Goal: Task Accomplishment & Management: Manage account settings

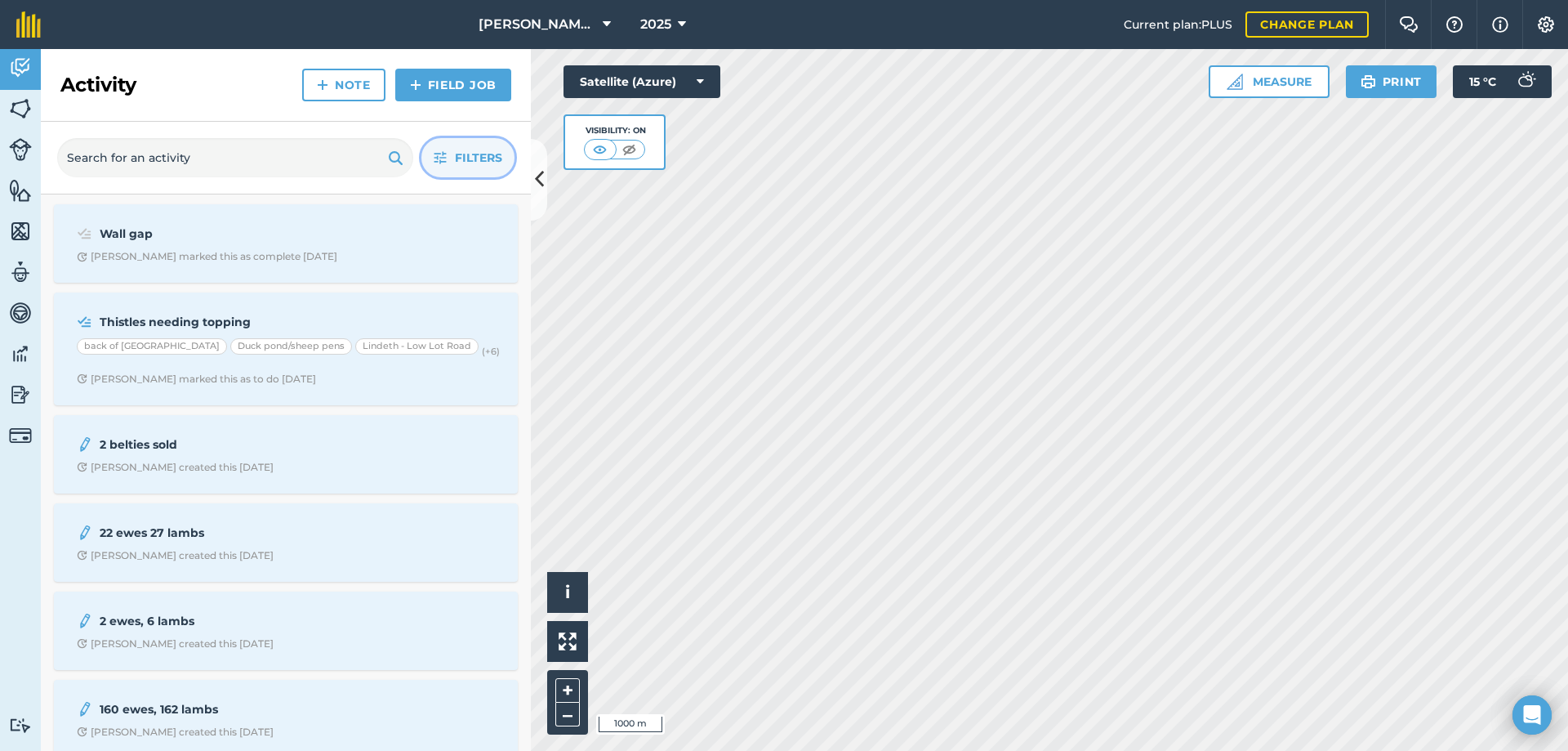
click at [465, 154] on span "Filters" at bounding box center [478, 157] width 47 height 18
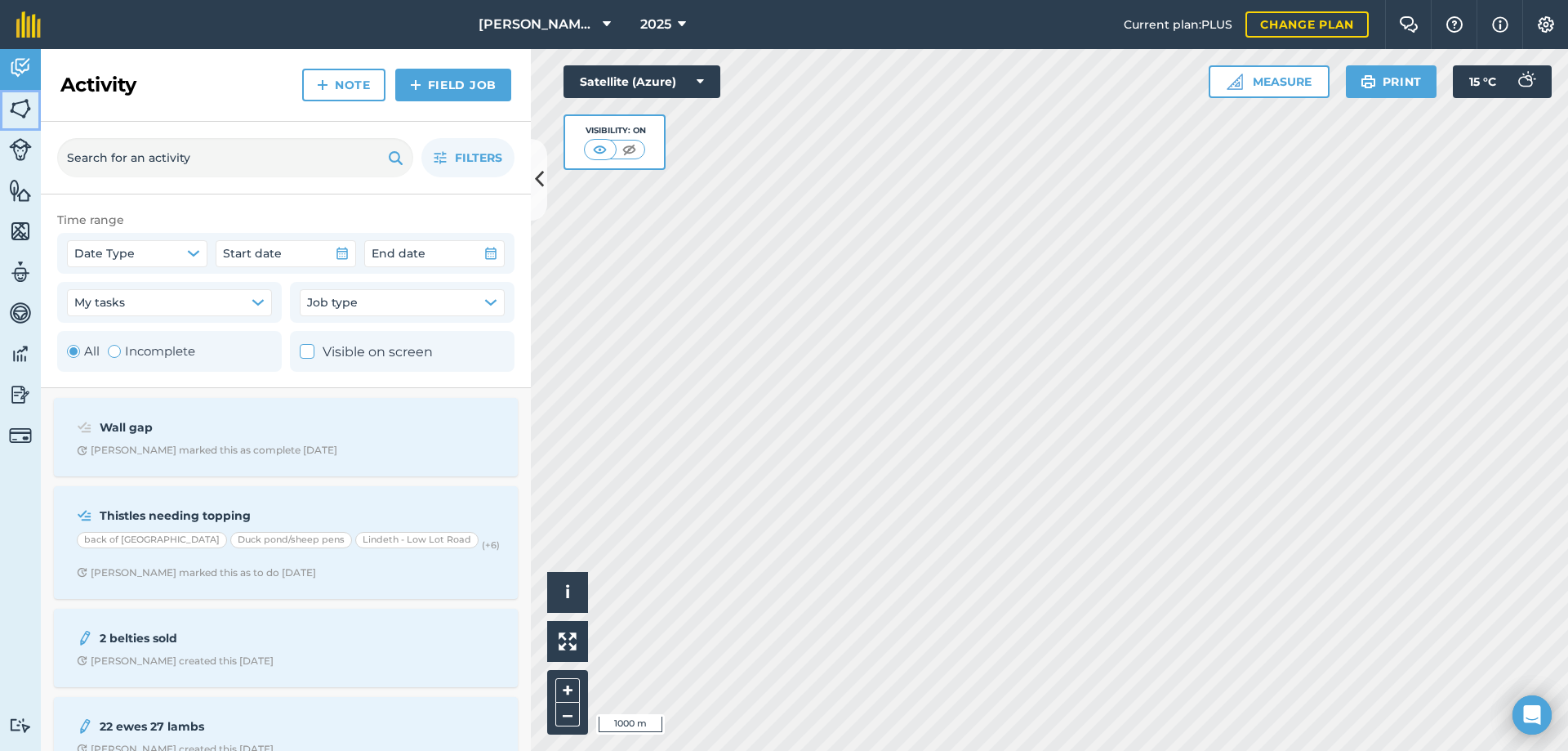
click at [27, 107] on img at bounding box center [20, 109] width 23 height 24
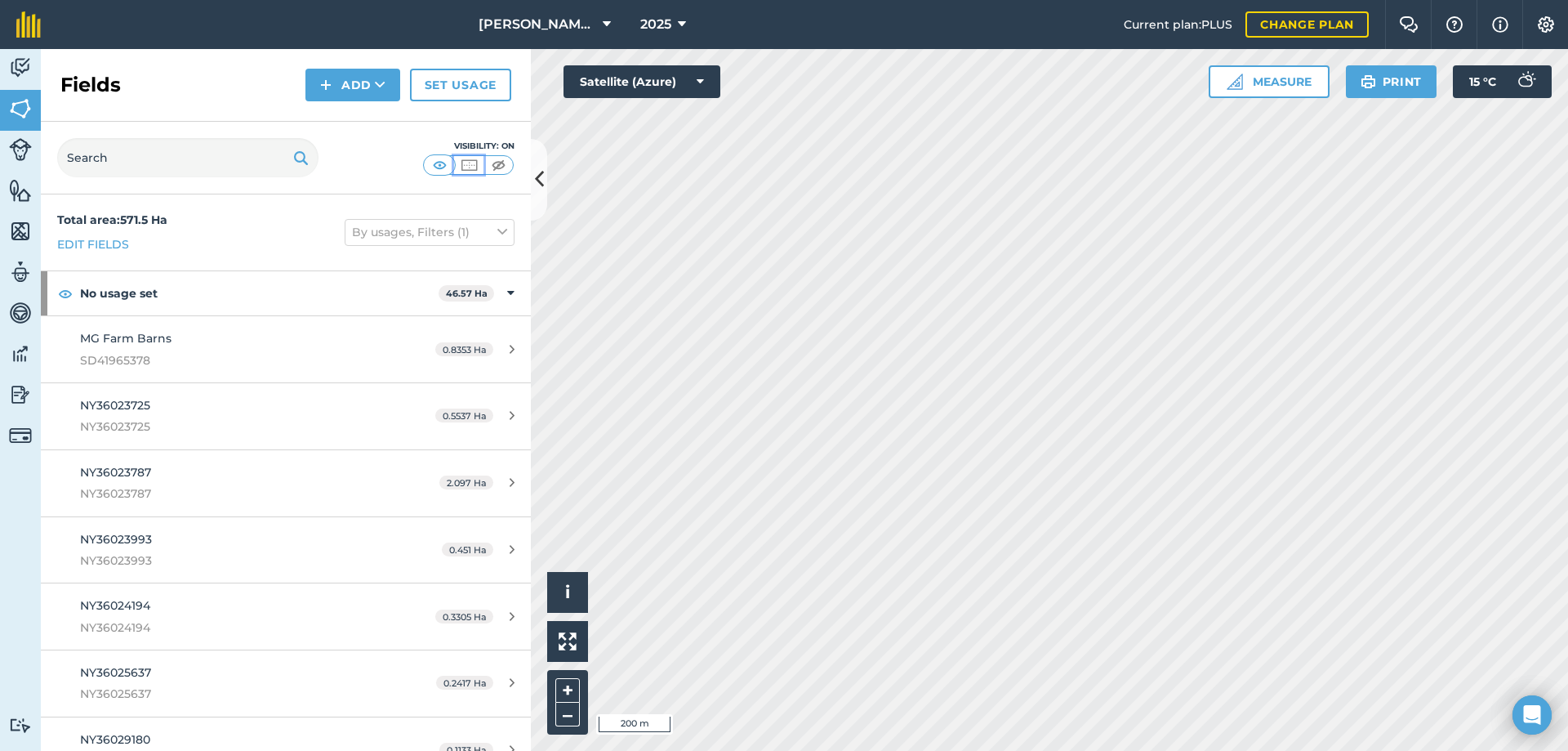
click at [471, 169] on img at bounding box center [469, 165] width 20 height 16
click at [20, 72] on img at bounding box center [20, 67] width 23 height 24
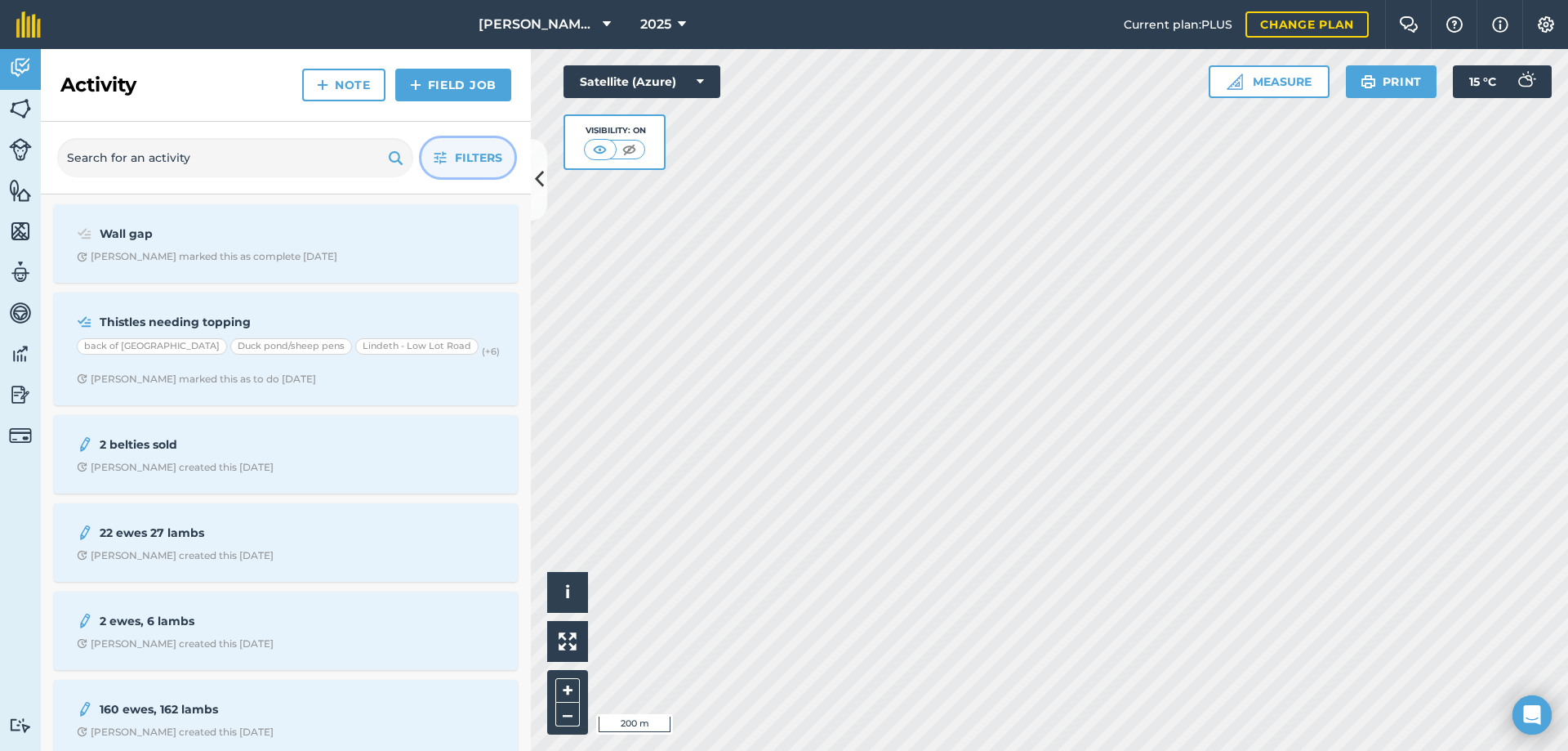
click at [488, 159] on span "Filters" at bounding box center [478, 157] width 47 height 18
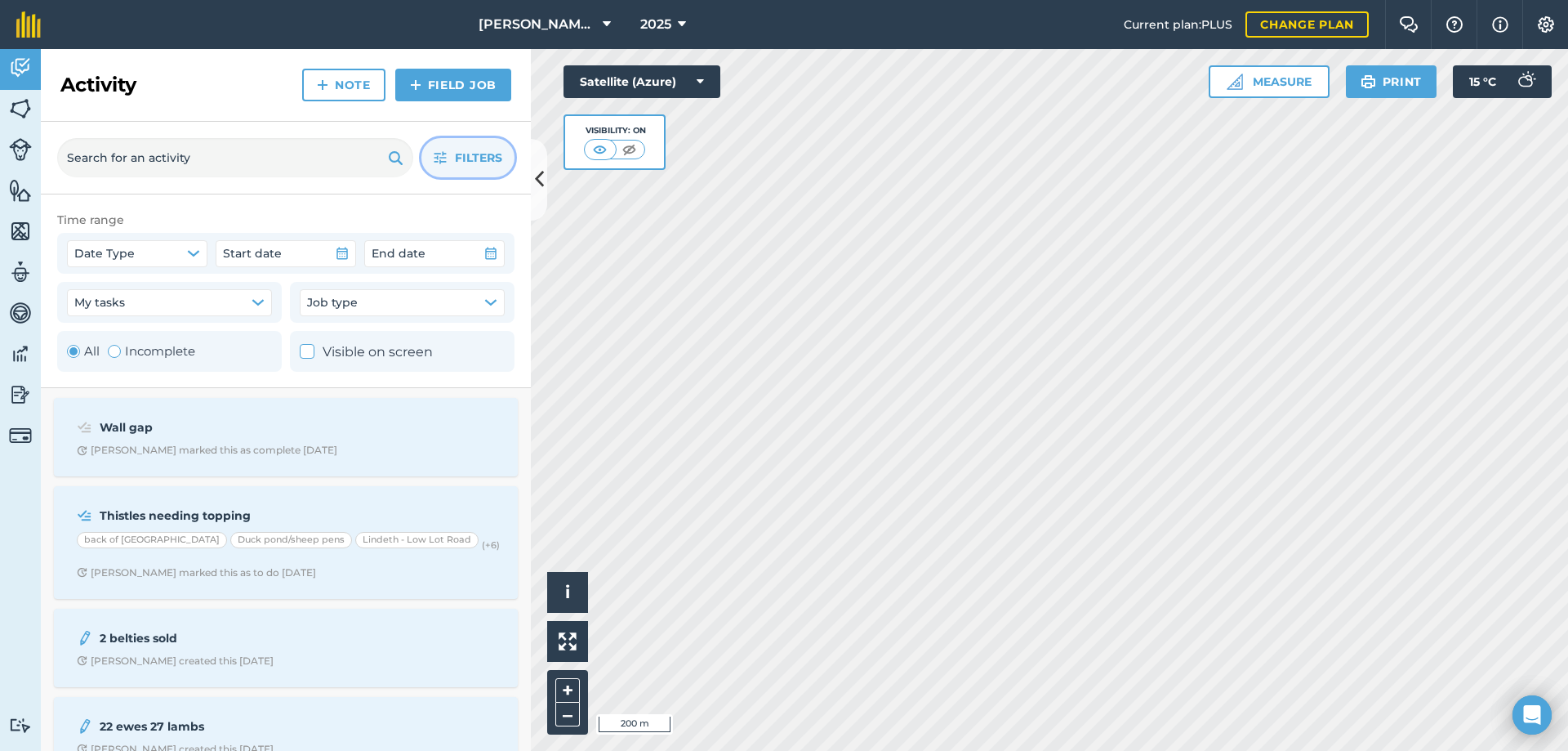
click at [307, 350] on icon at bounding box center [307, 352] width 11 height 11
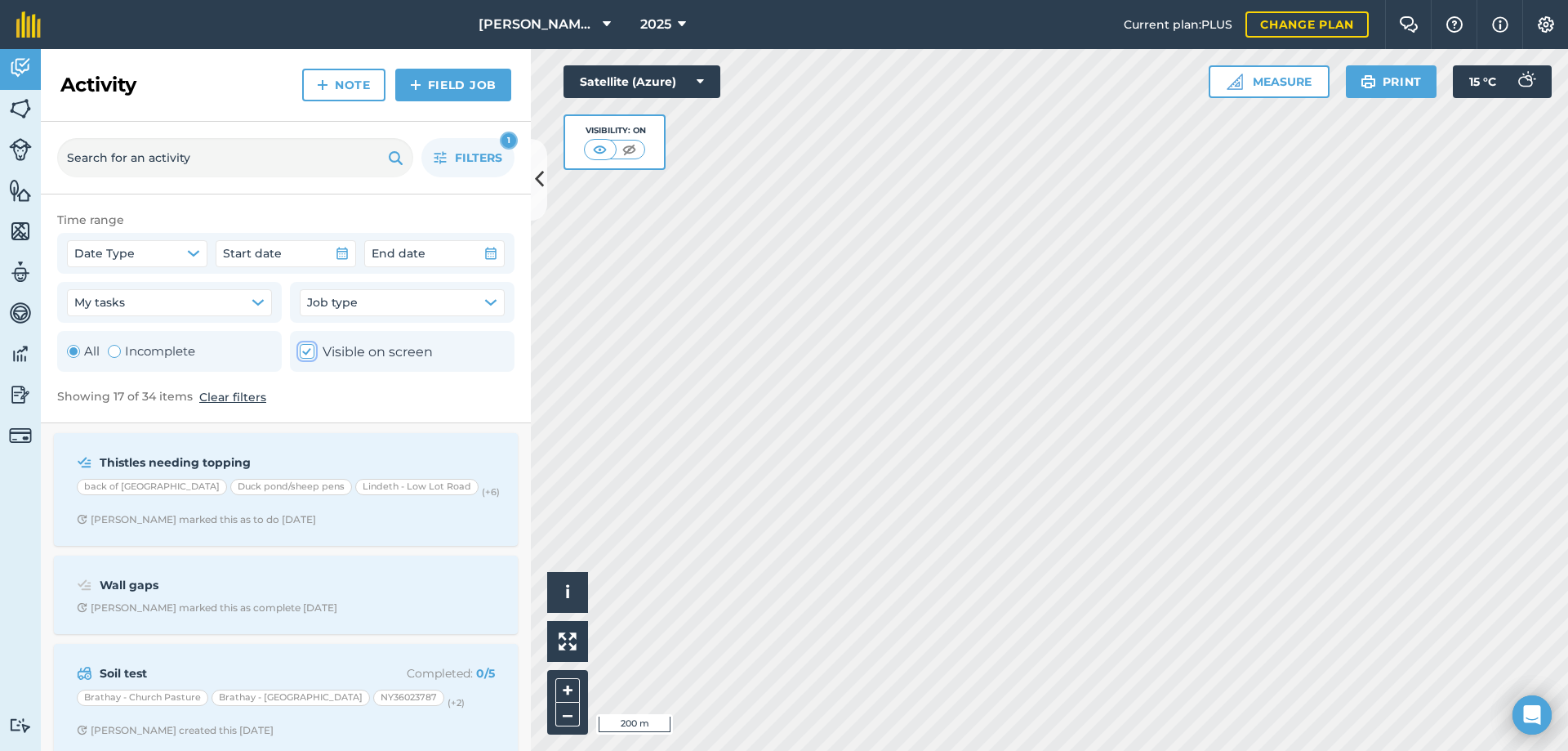
click at [307, 349] on icon at bounding box center [307, 352] width 11 height 11
checkbox input "false"
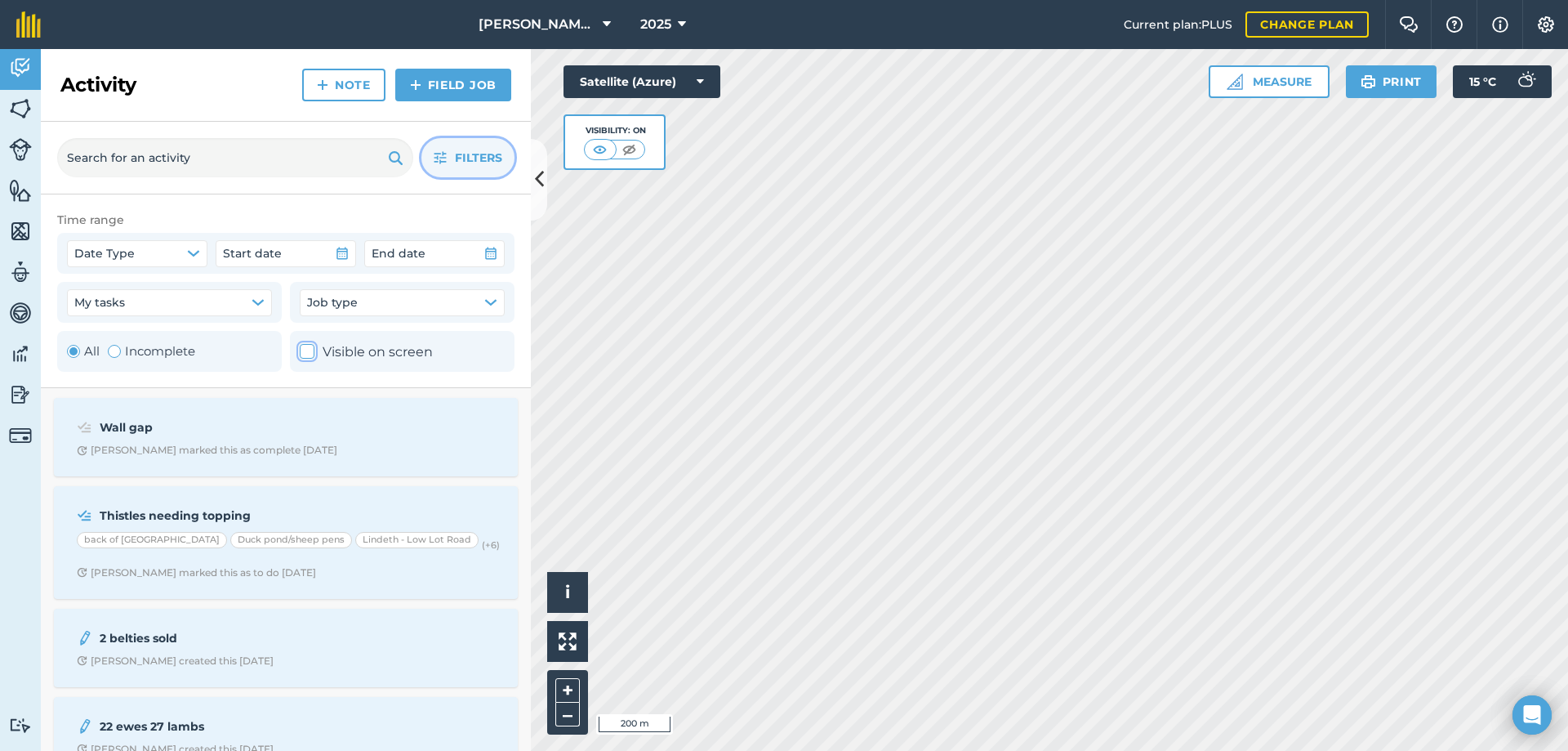
click at [470, 156] on span "Filters" at bounding box center [478, 157] width 47 height 18
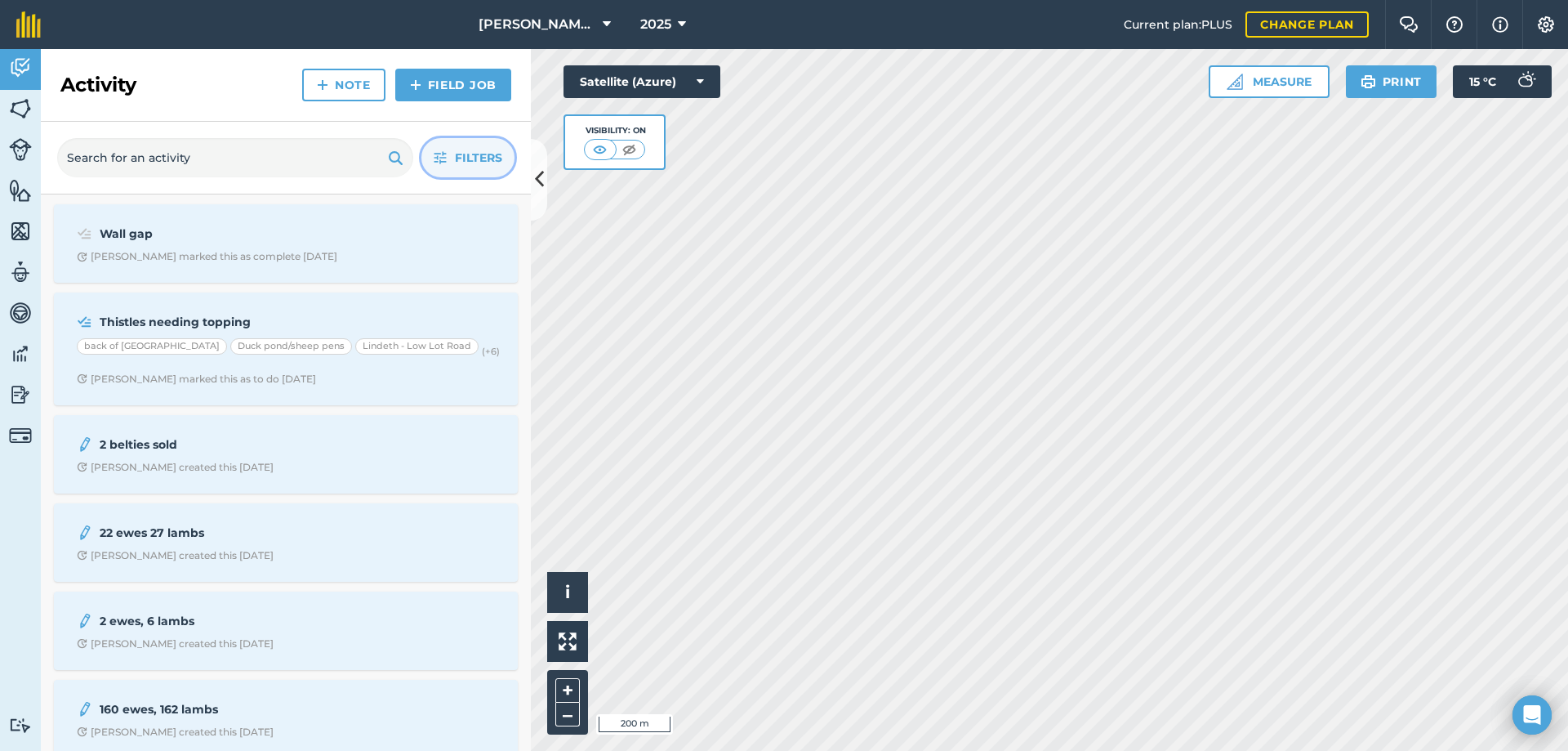
click at [467, 160] on span "Filters" at bounding box center [478, 157] width 47 height 18
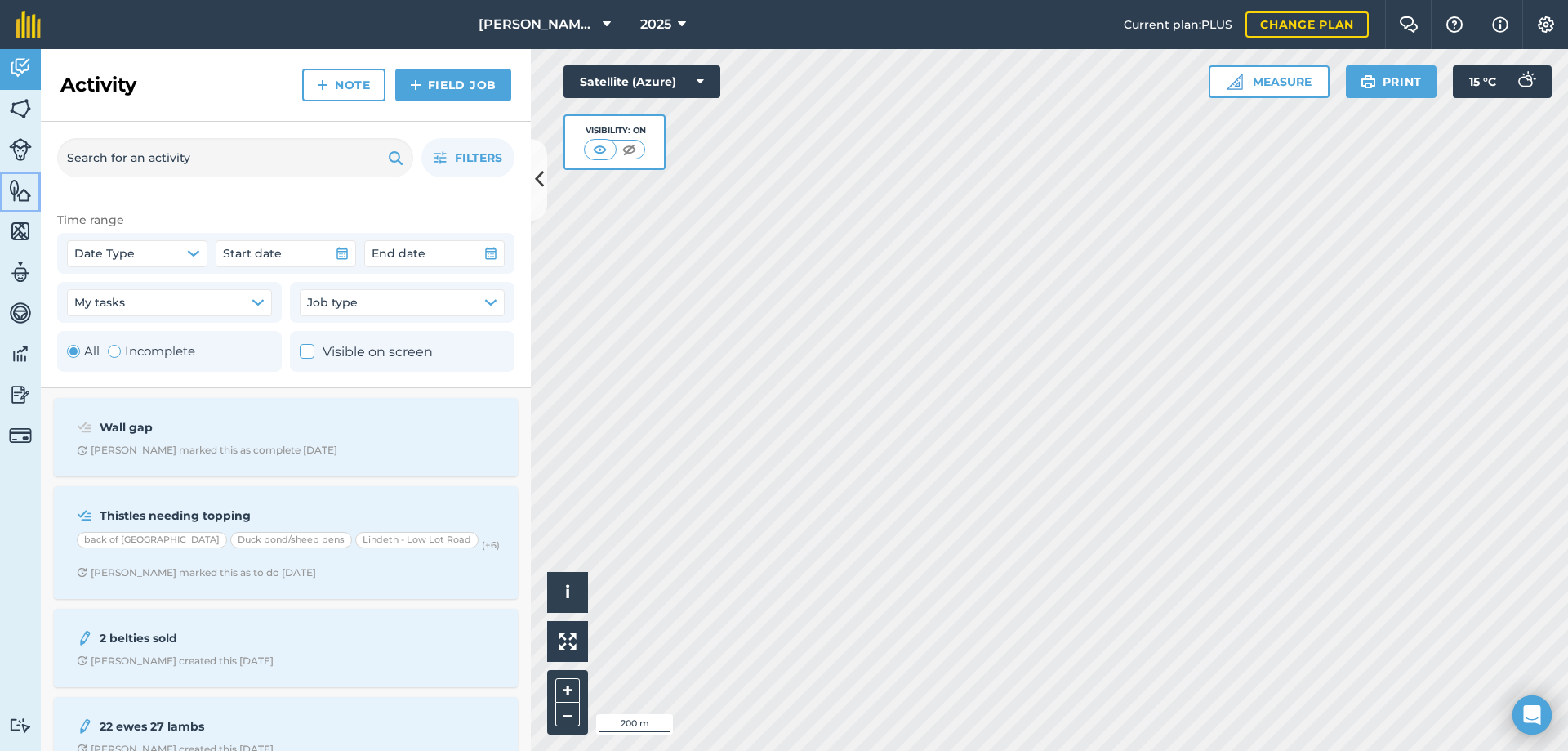
click at [19, 192] on img at bounding box center [20, 190] width 23 height 24
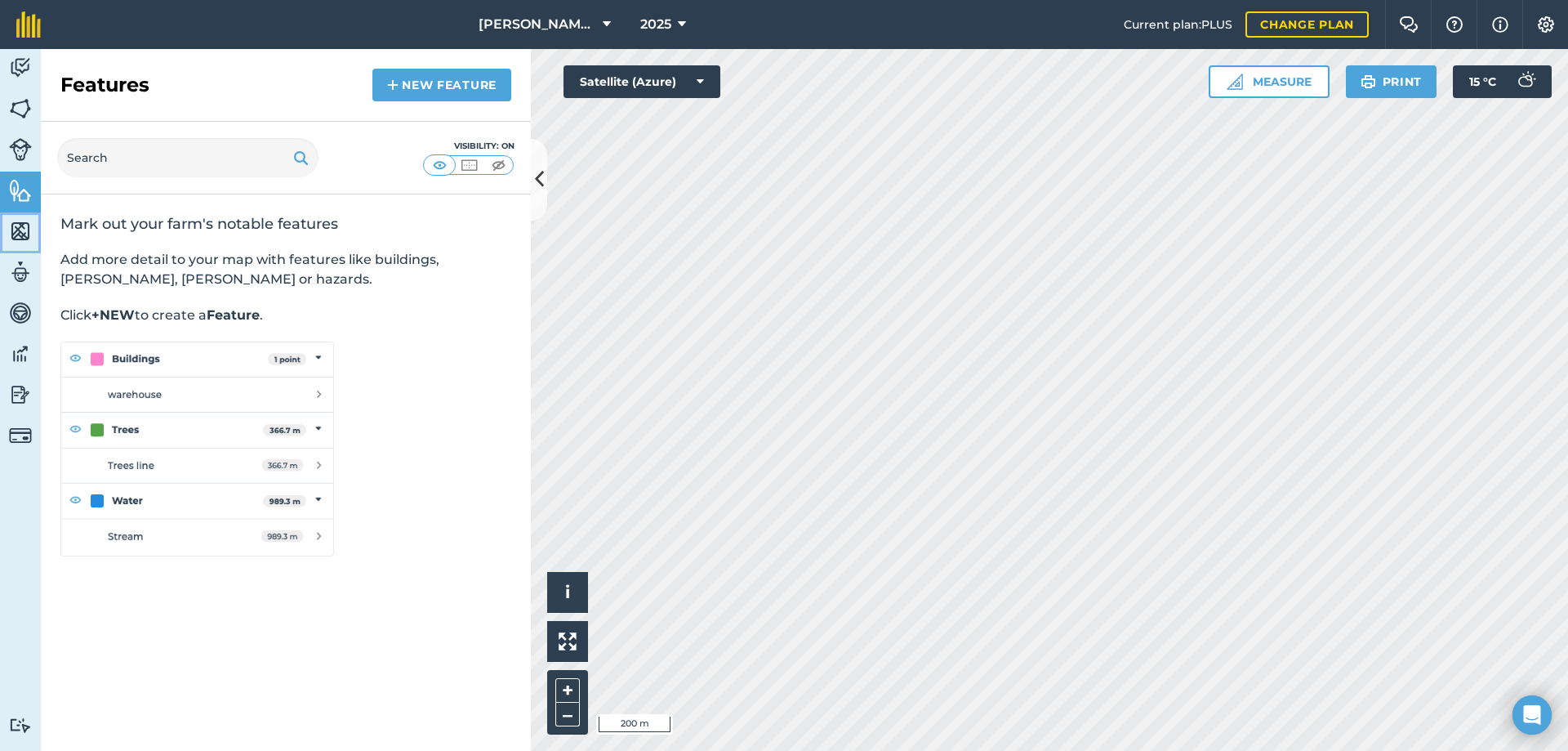
click at [20, 233] on img at bounding box center [20, 231] width 23 height 24
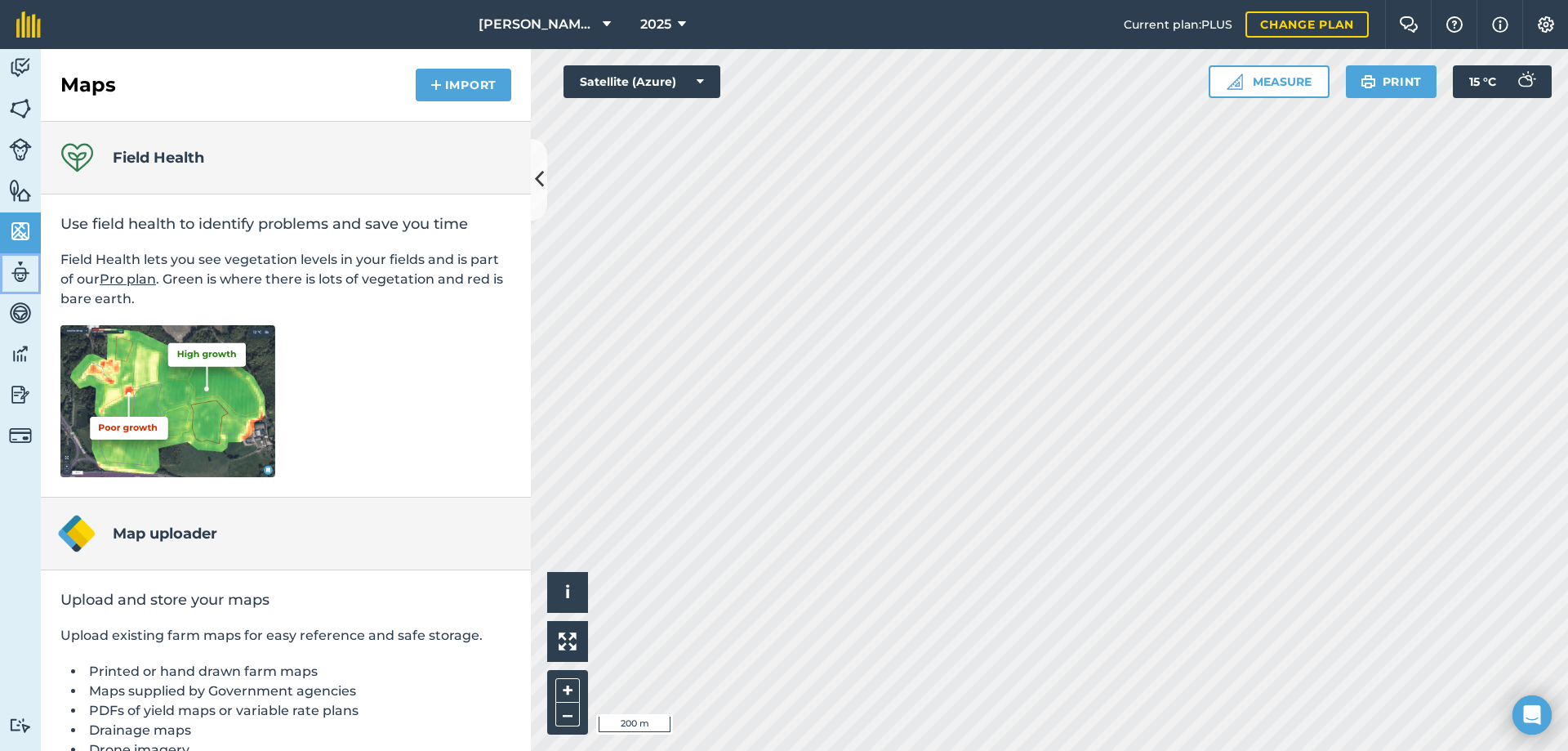
click at [25, 276] on img at bounding box center [20, 271] width 23 height 24
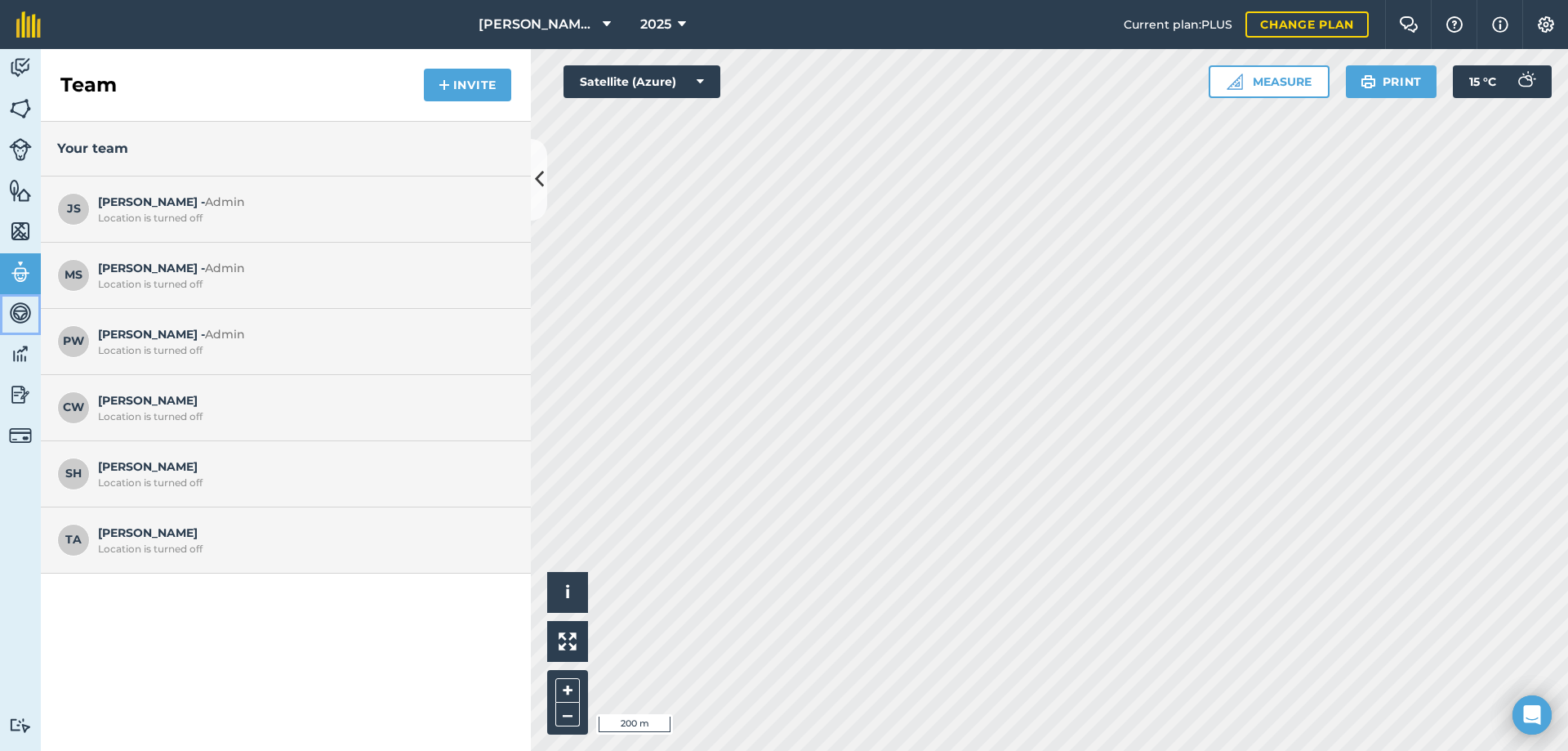
click at [23, 315] on img at bounding box center [20, 312] width 23 height 24
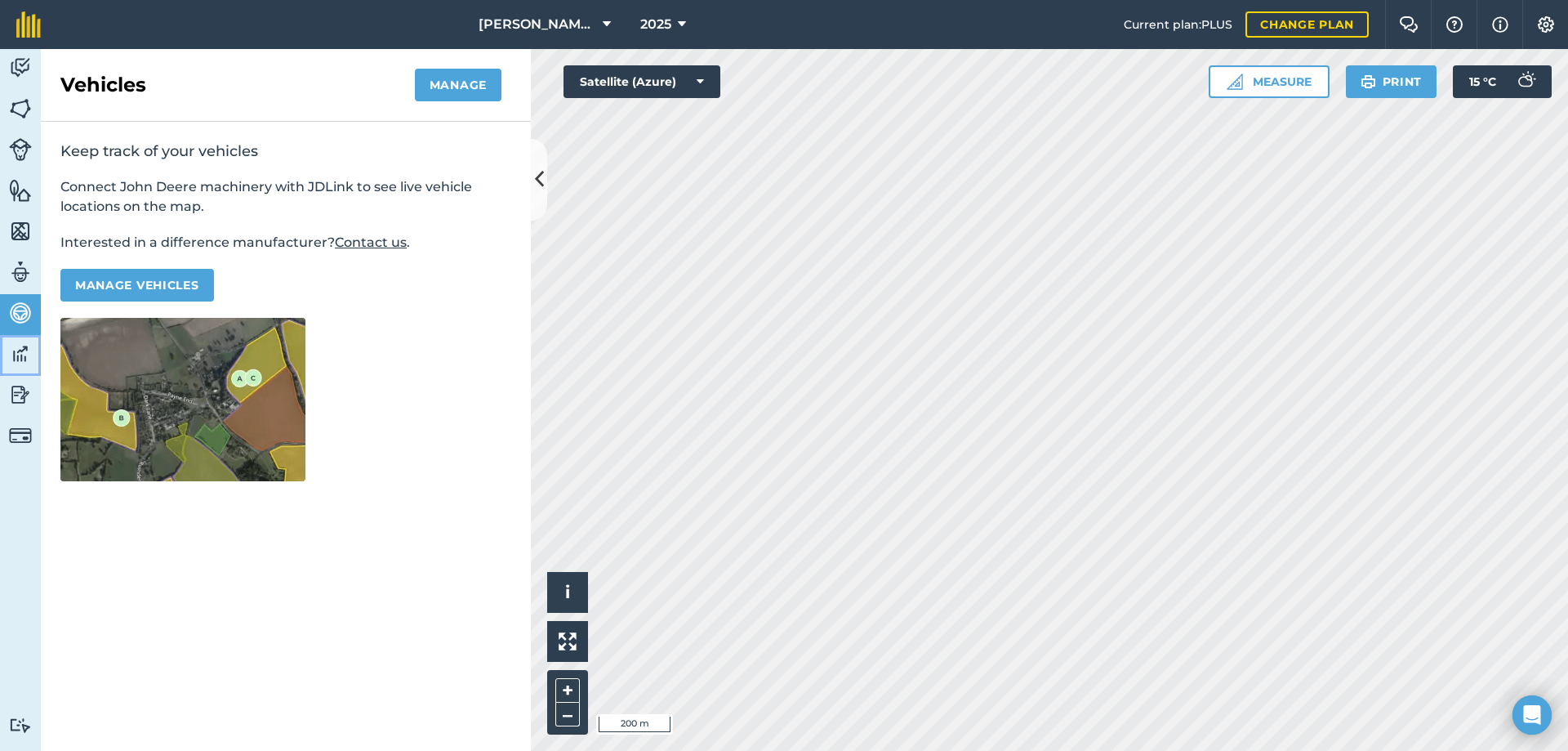
click at [24, 360] on img at bounding box center [20, 353] width 23 height 24
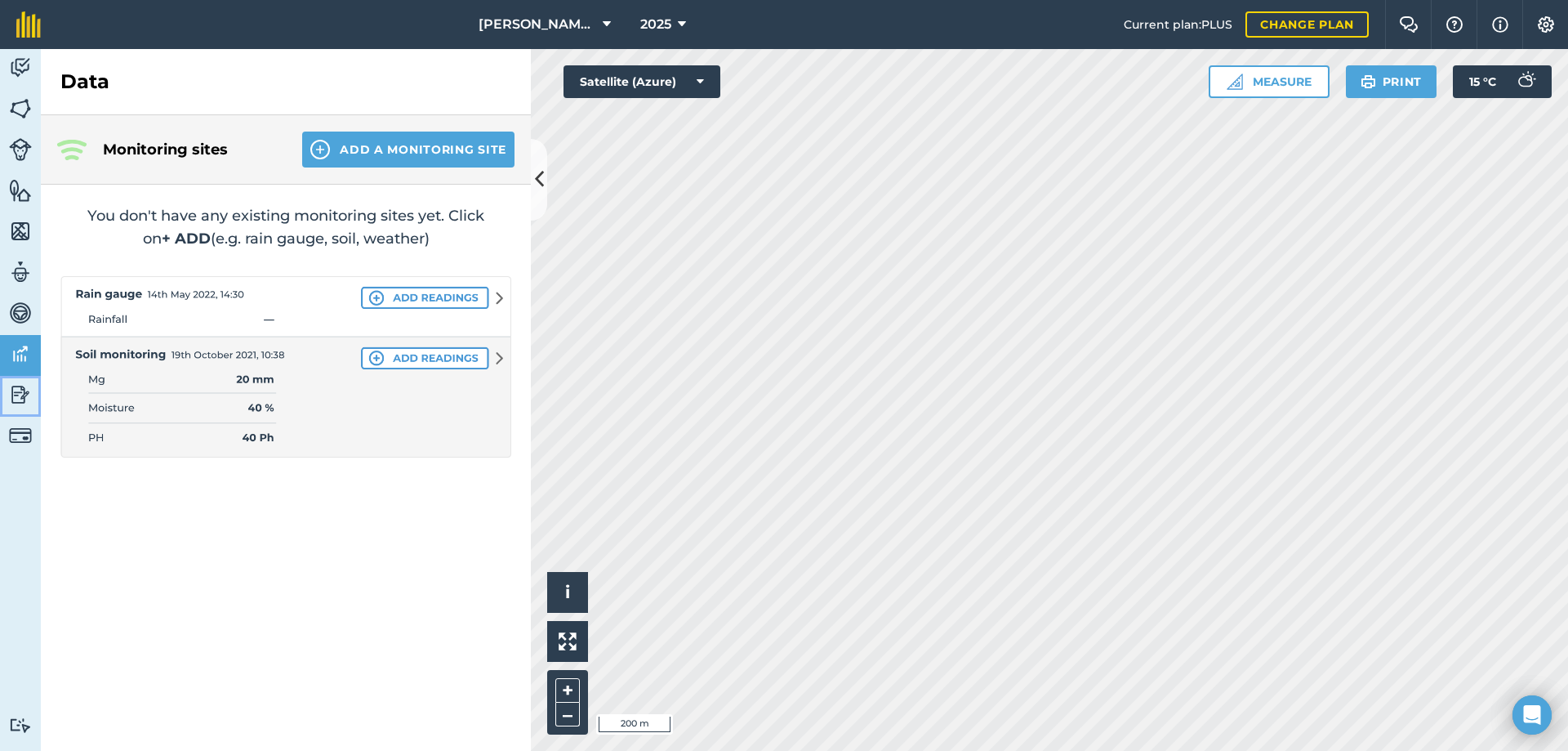
click at [15, 394] on img at bounding box center [20, 394] width 23 height 24
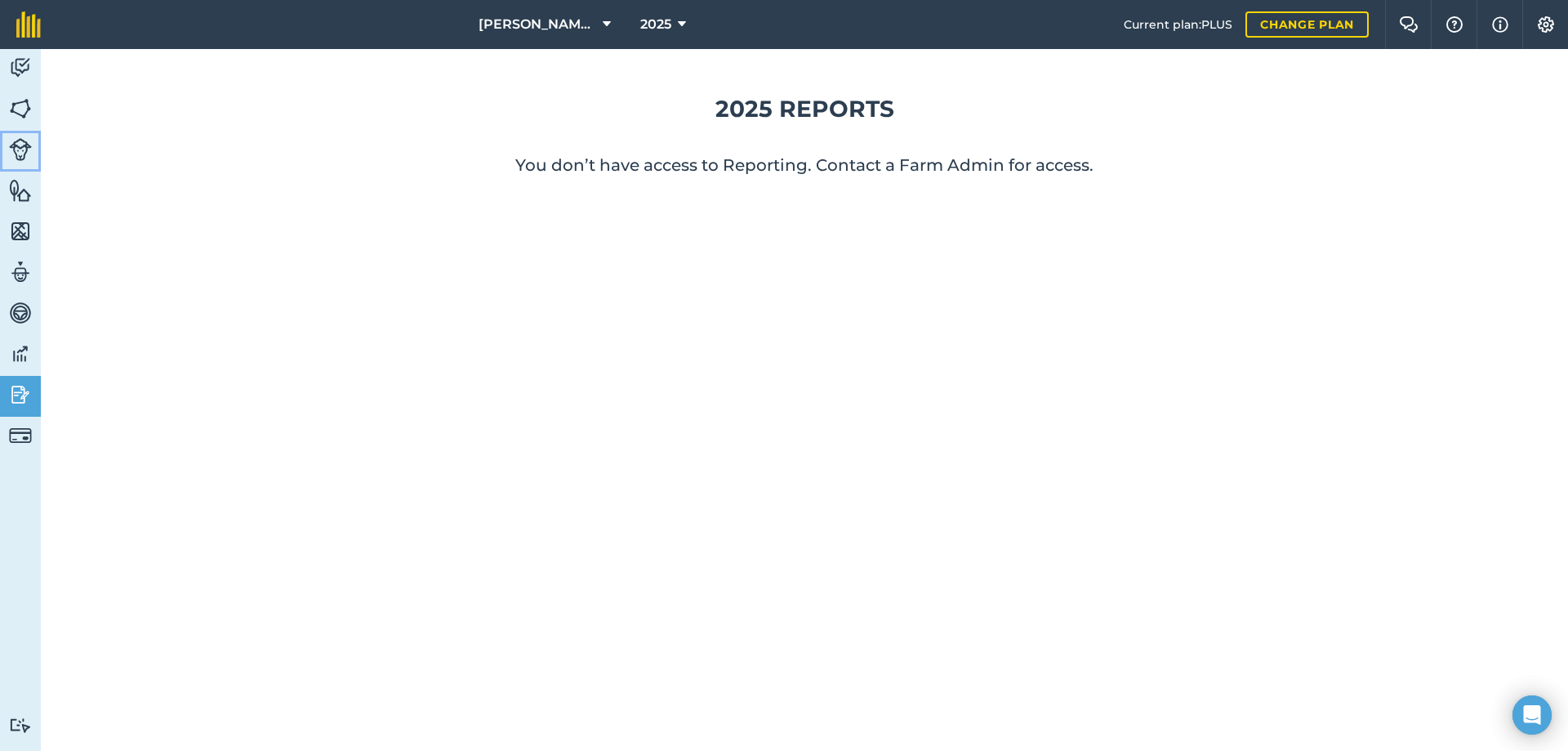
click at [23, 154] on img at bounding box center [20, 150] width 23 height 23
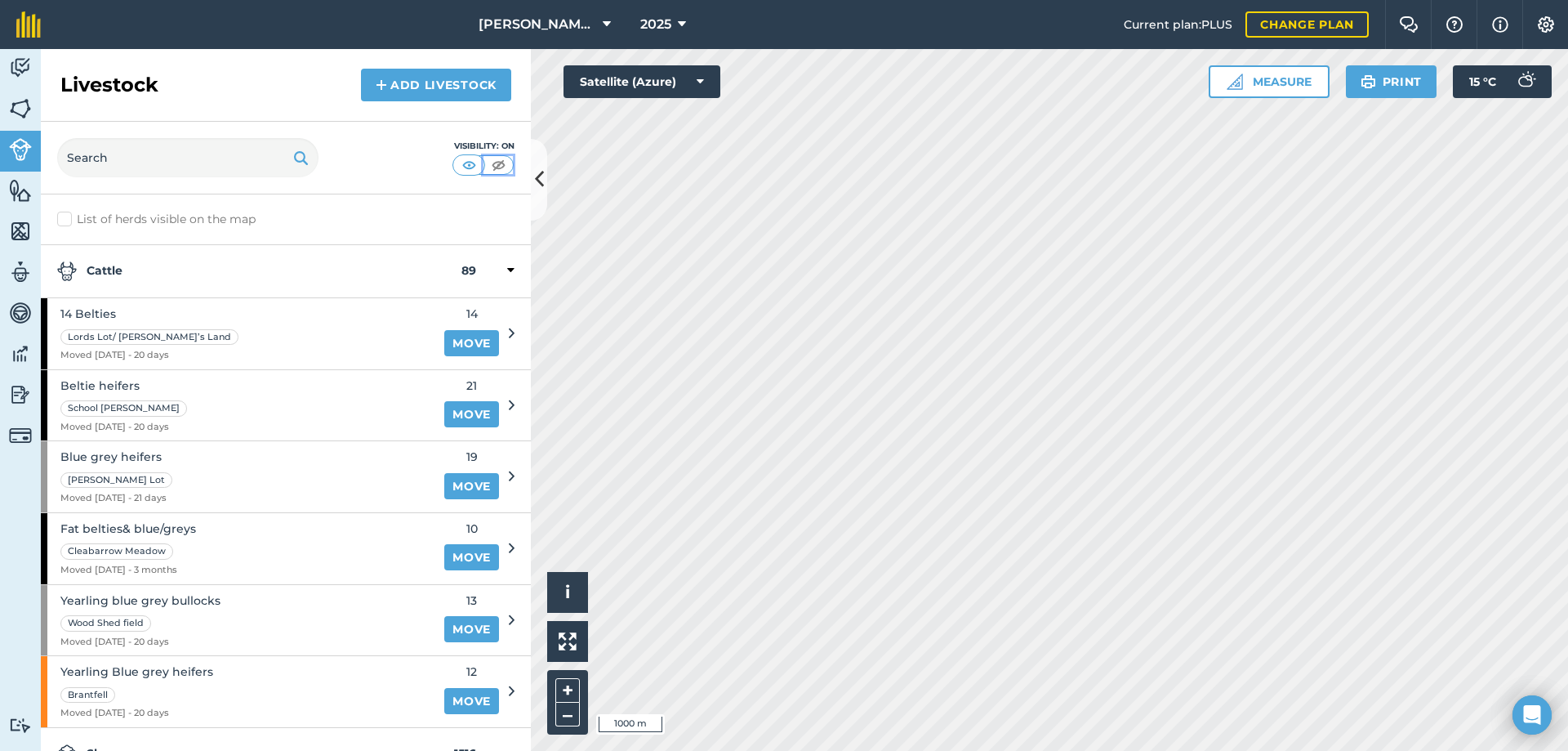
click at [503, 167] on img at bounding box center [498, 165] width 20 height 16
click at [20, 103] on img at bounding box center [20, 109] width 23 height 24
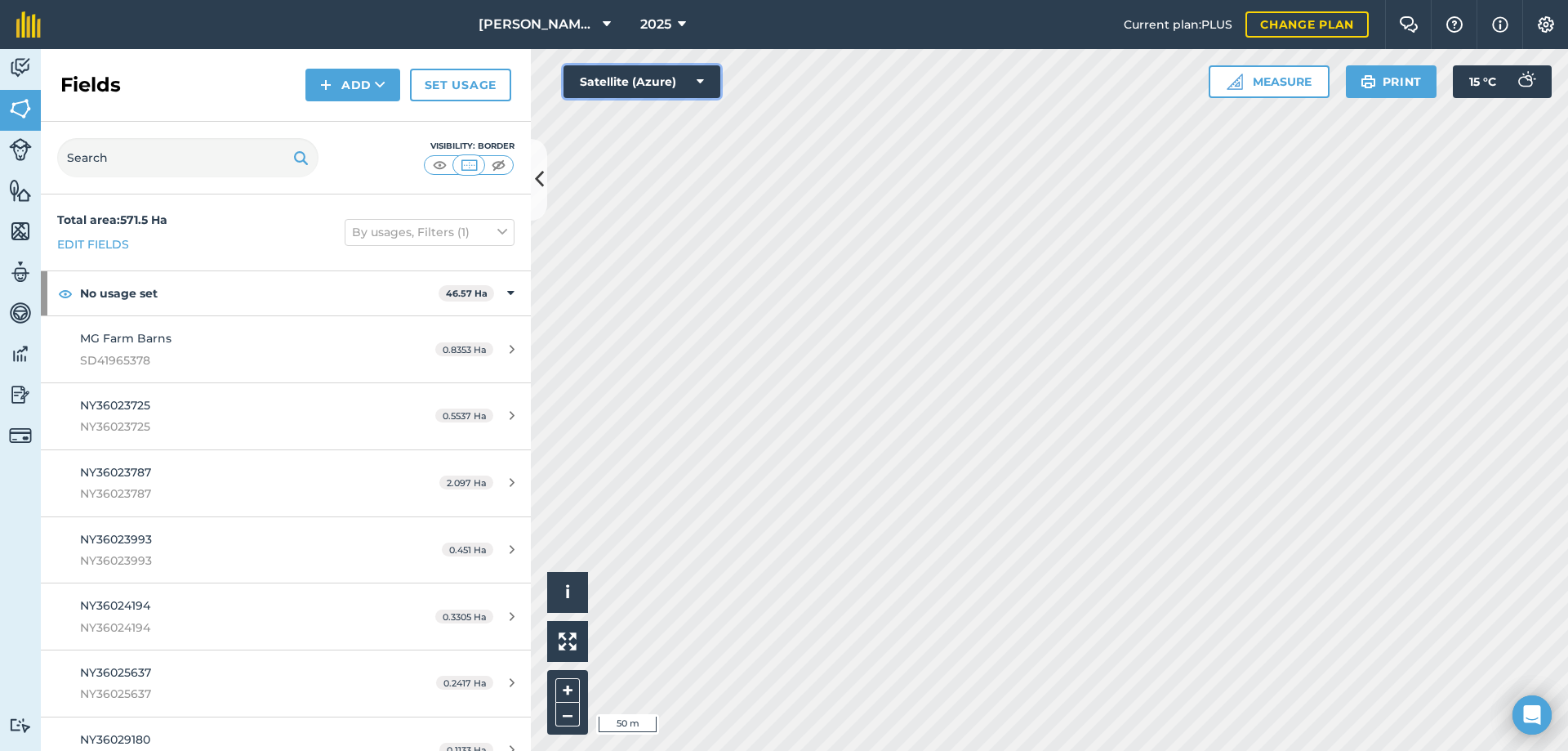
click at [701, 78] on icon at bounding box center [700, 81] width 8 height 16
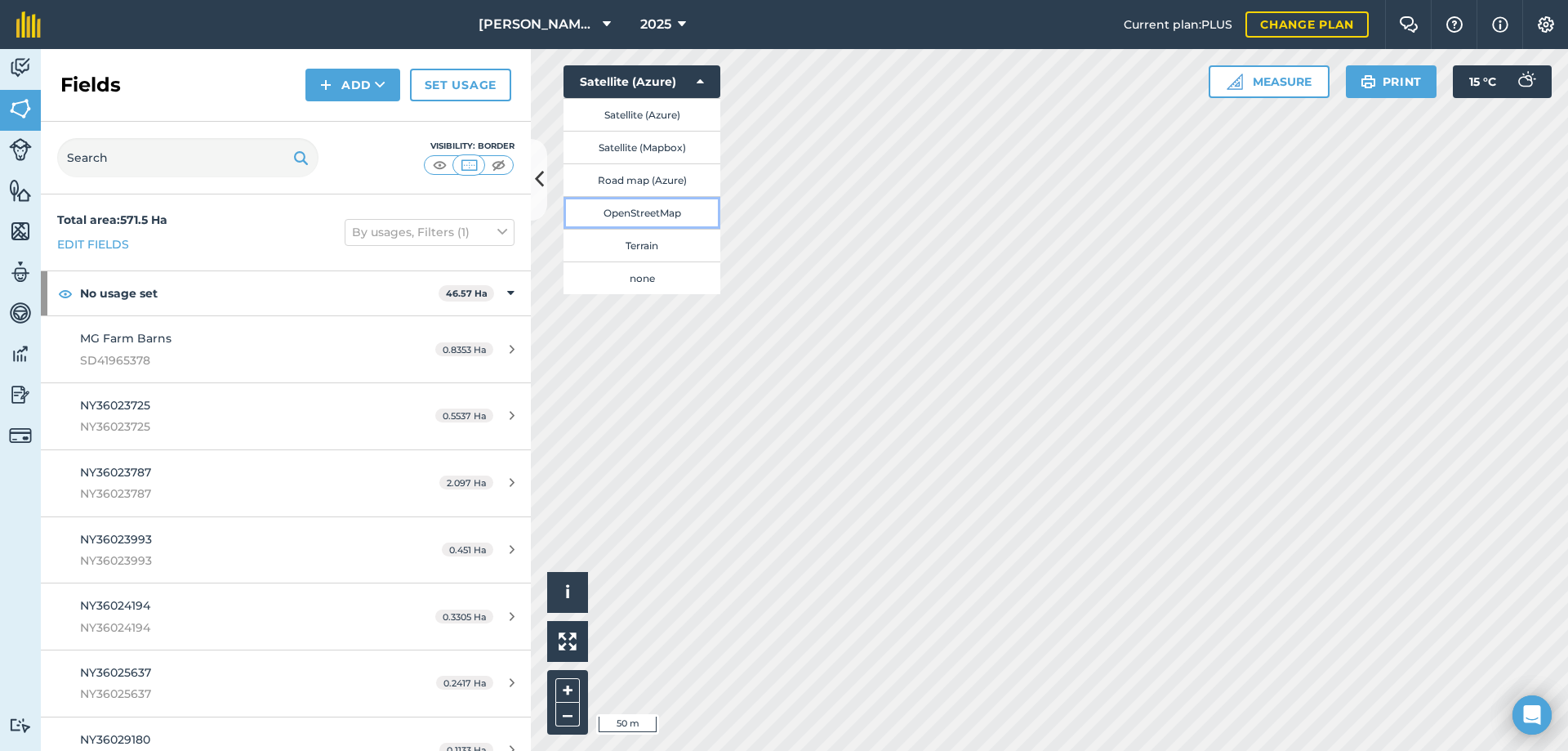
click at [672, 212] on button "OpenStreetMap" at bounding box center [642, 212] width 157 height 33
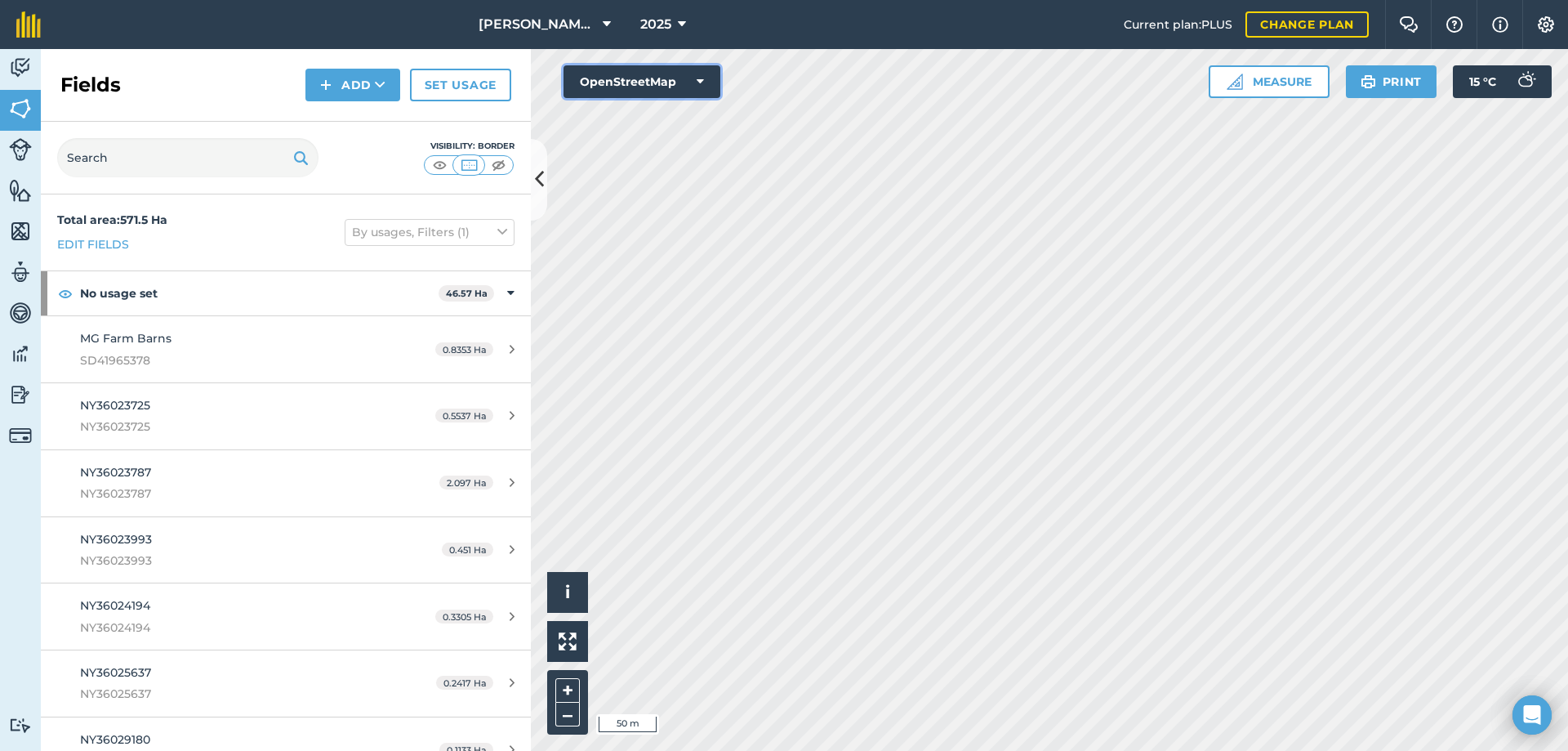
click at [691, 78] on button "OpenStreetMap" at bounding box center [642, 81] width 157 height 33
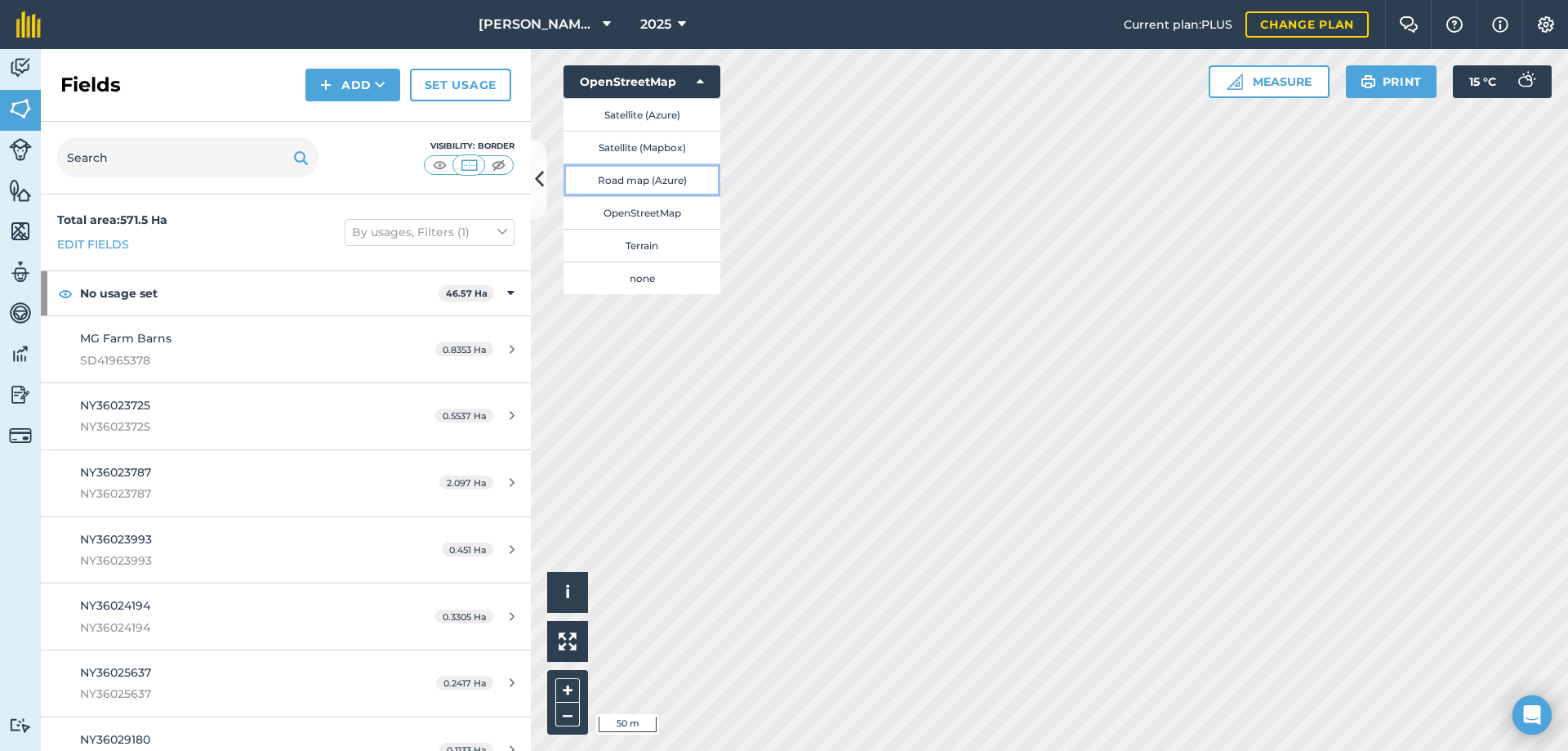
click at [663, 182] on button "Road map (Azure)" at bounding box center [642, 180] width 157 height 33
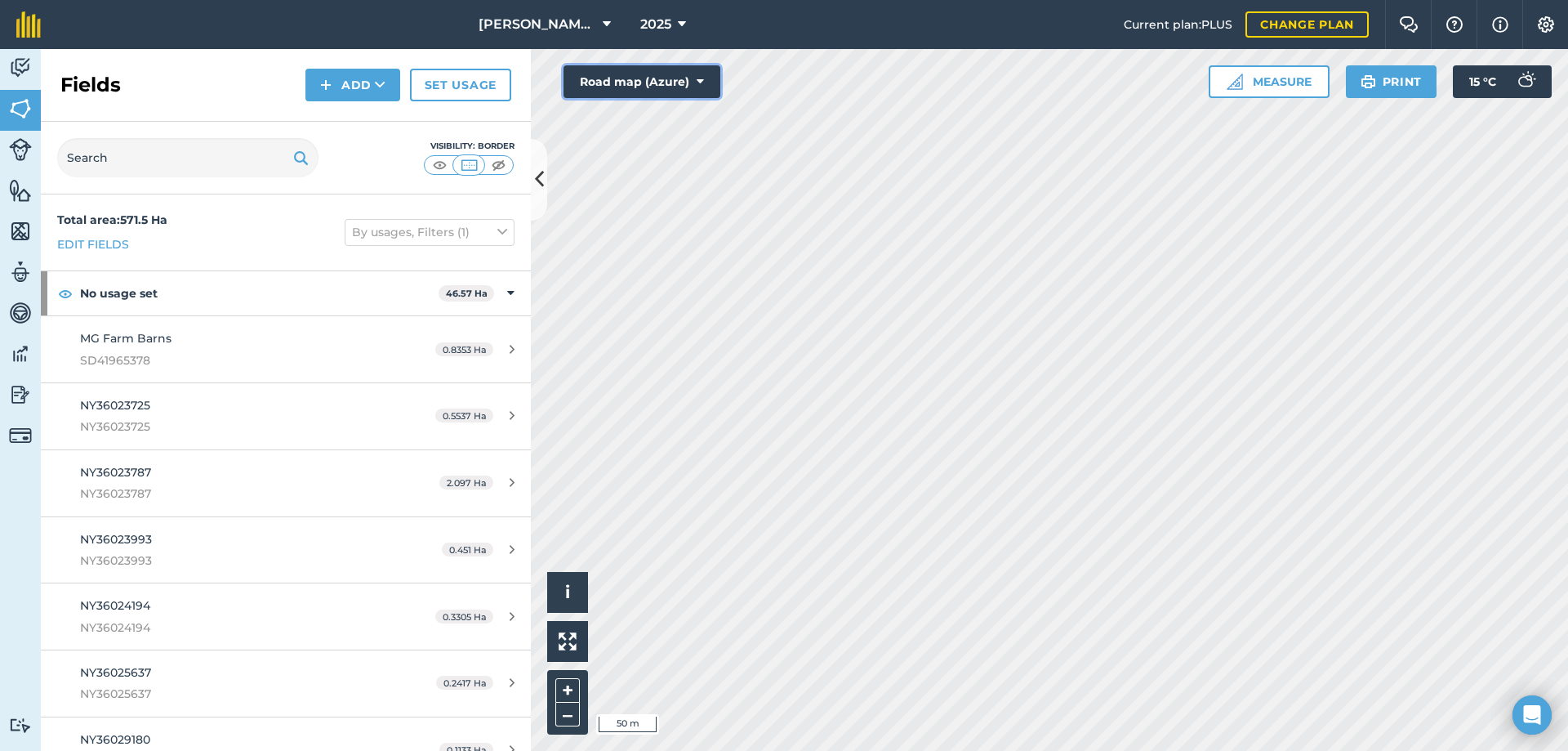
click at [690, 83] on button "Road map (Azure)" at bounding box center [642, 81] width 157 height 33
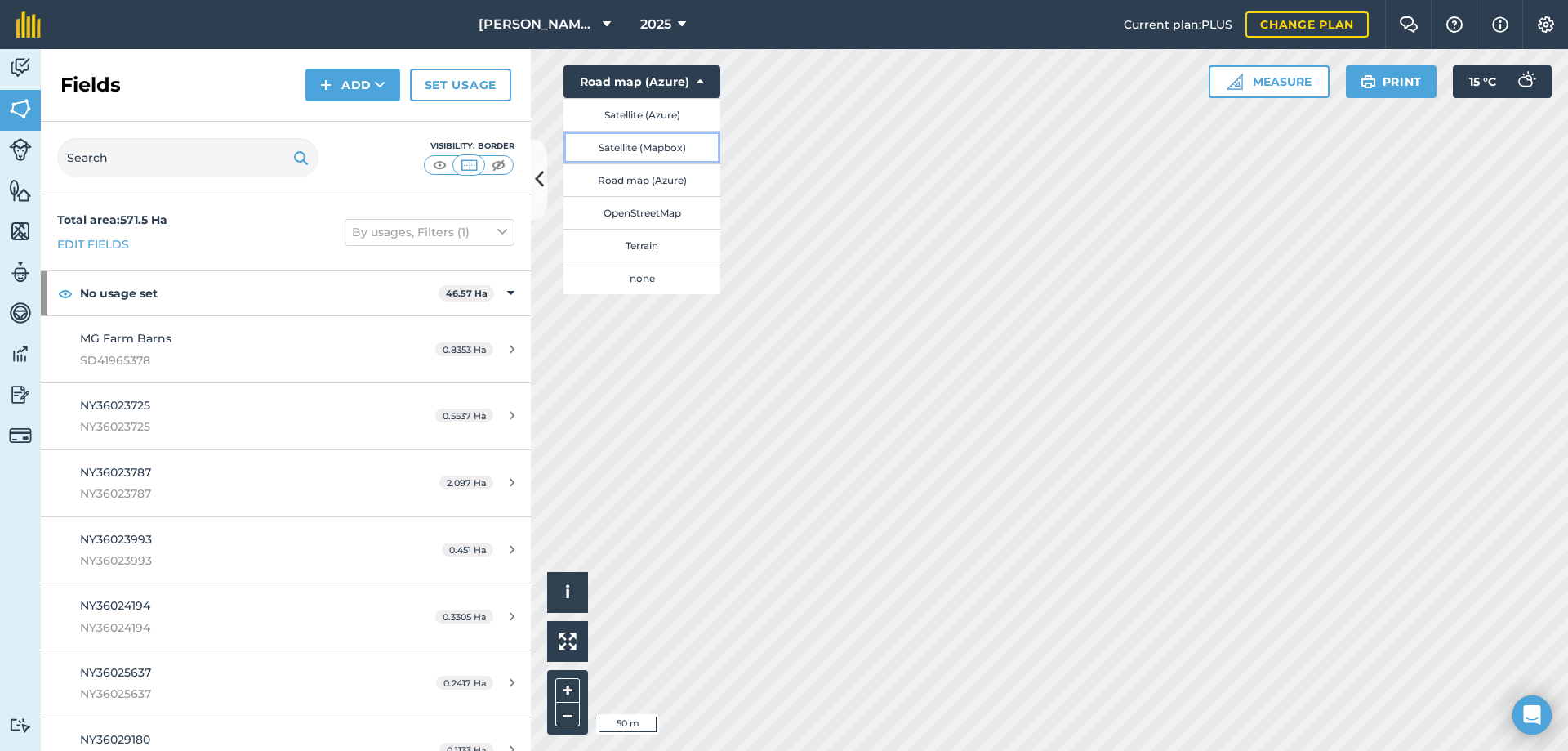
click at [668, 151] on button "Satellite (Mapbox)" at bounding box center [642, 147] width 157 height 33
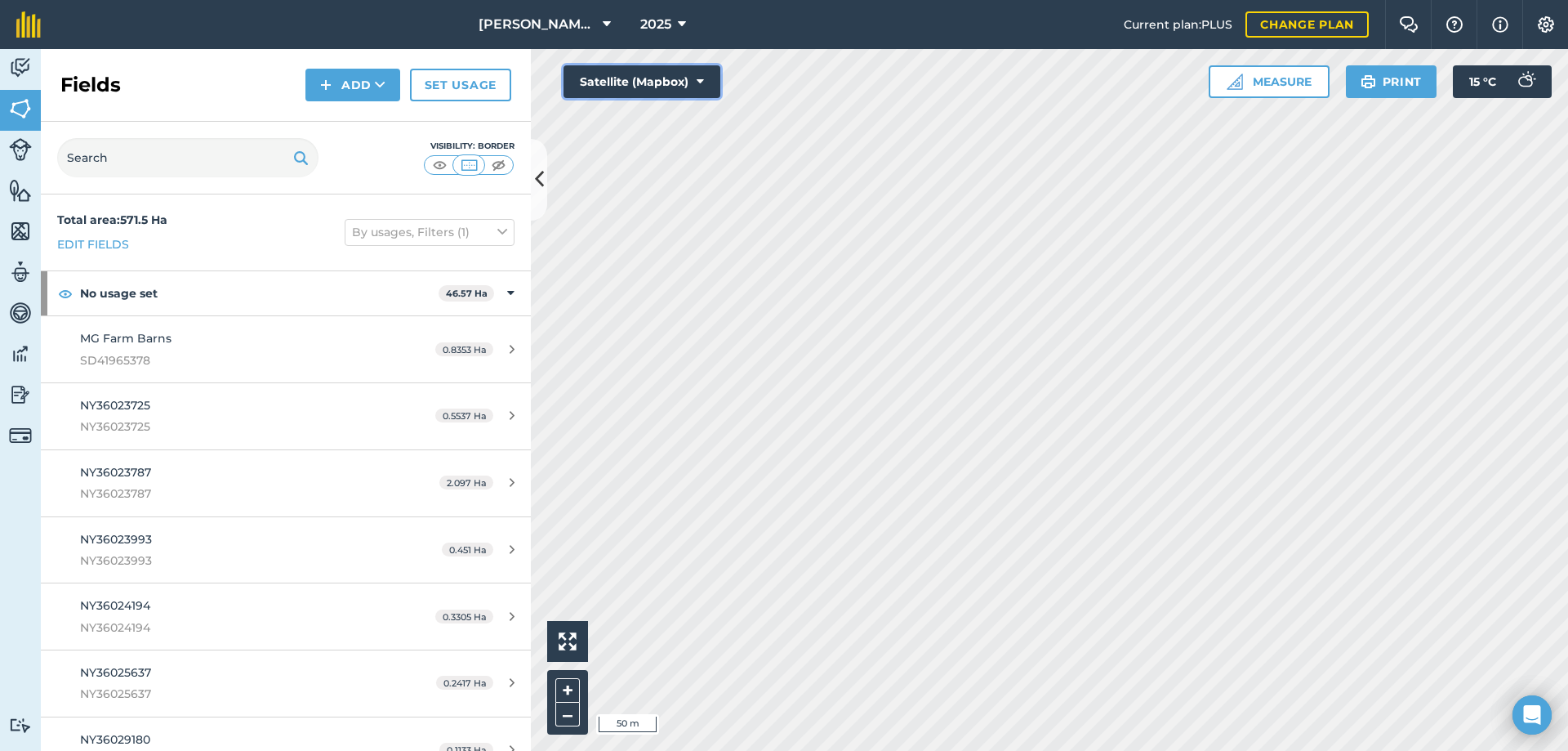
click at [685, 81] on button "Satellite (Mapbox)" at bounding box center [642, 81] width 157 height 33
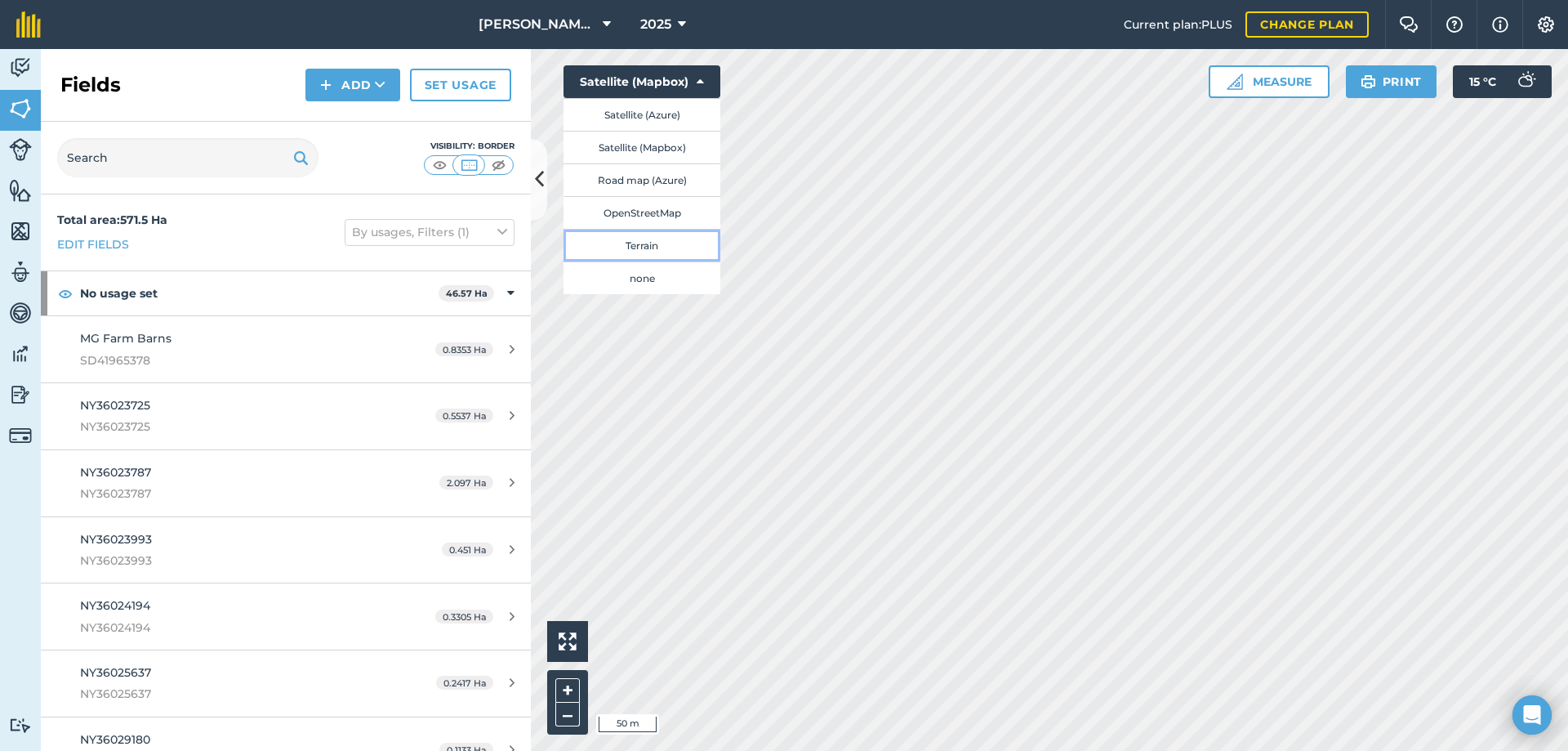
click at [642, 244] on button "Terrain" at bounding box center [642, 245] width 157 height 33
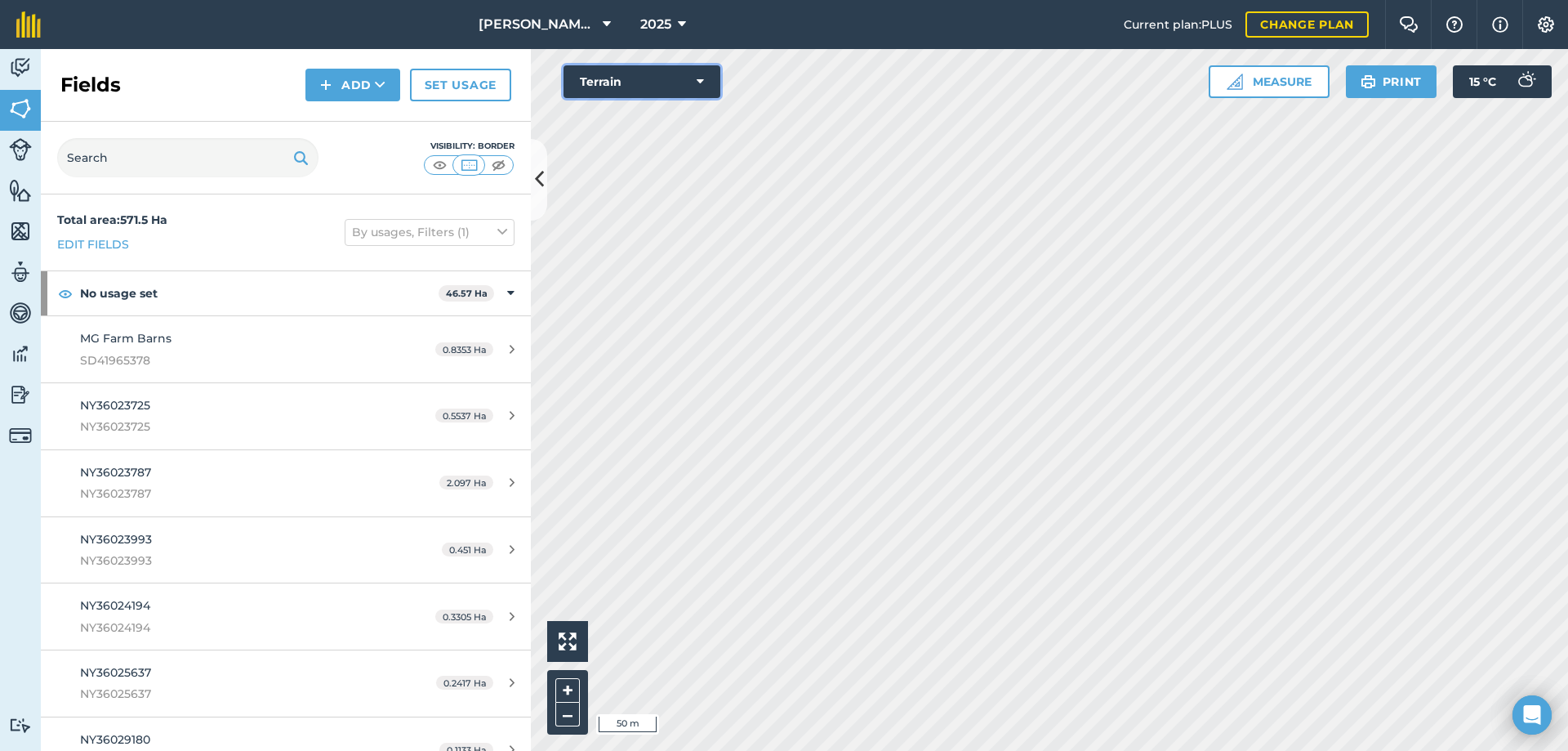
click at [673, 84] on button "Terrain" at bounding box center [642, 81] width 157 height 33
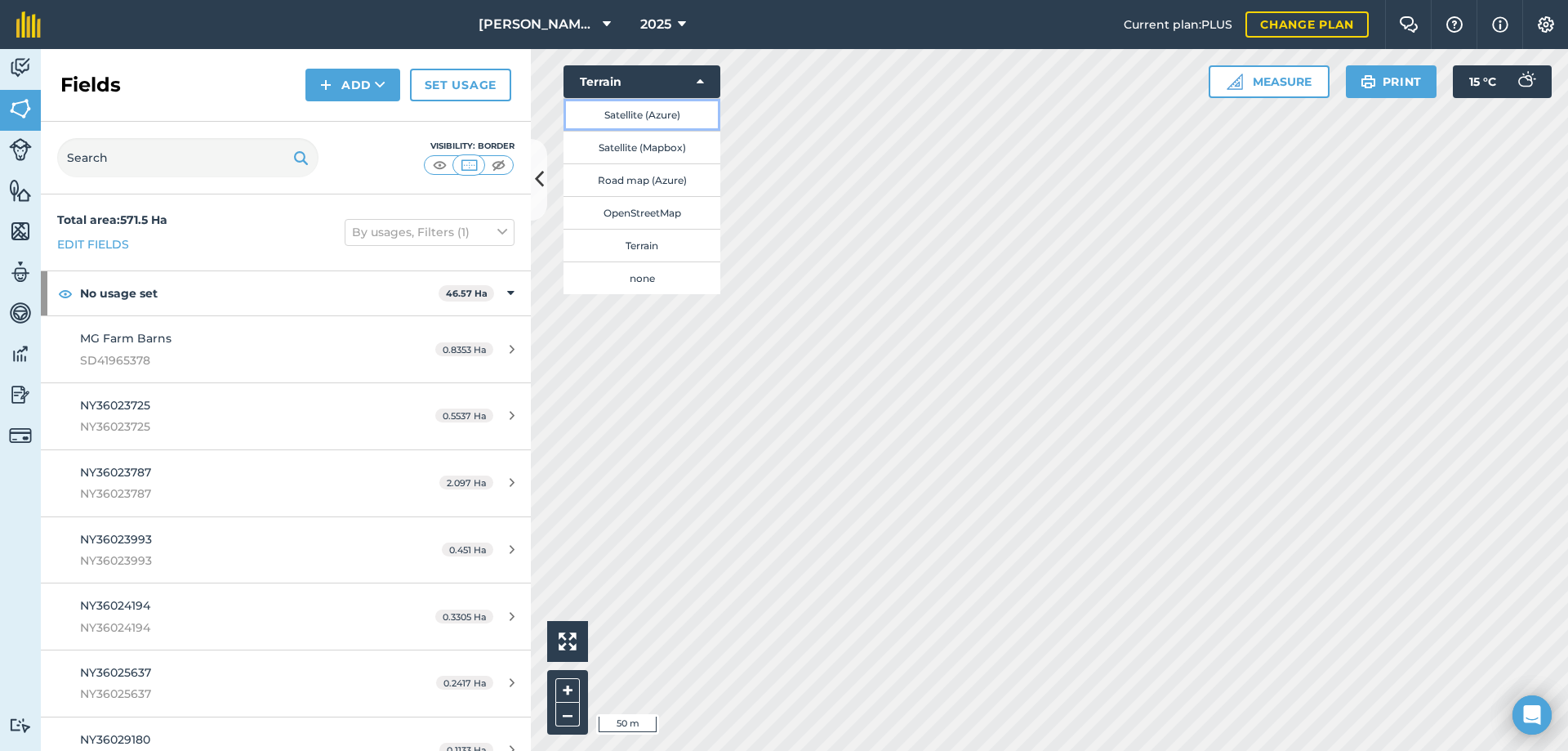
click at [665, 113] on button "Satellite (Azure)" at bounding box center [642, 114] width 157 height 33
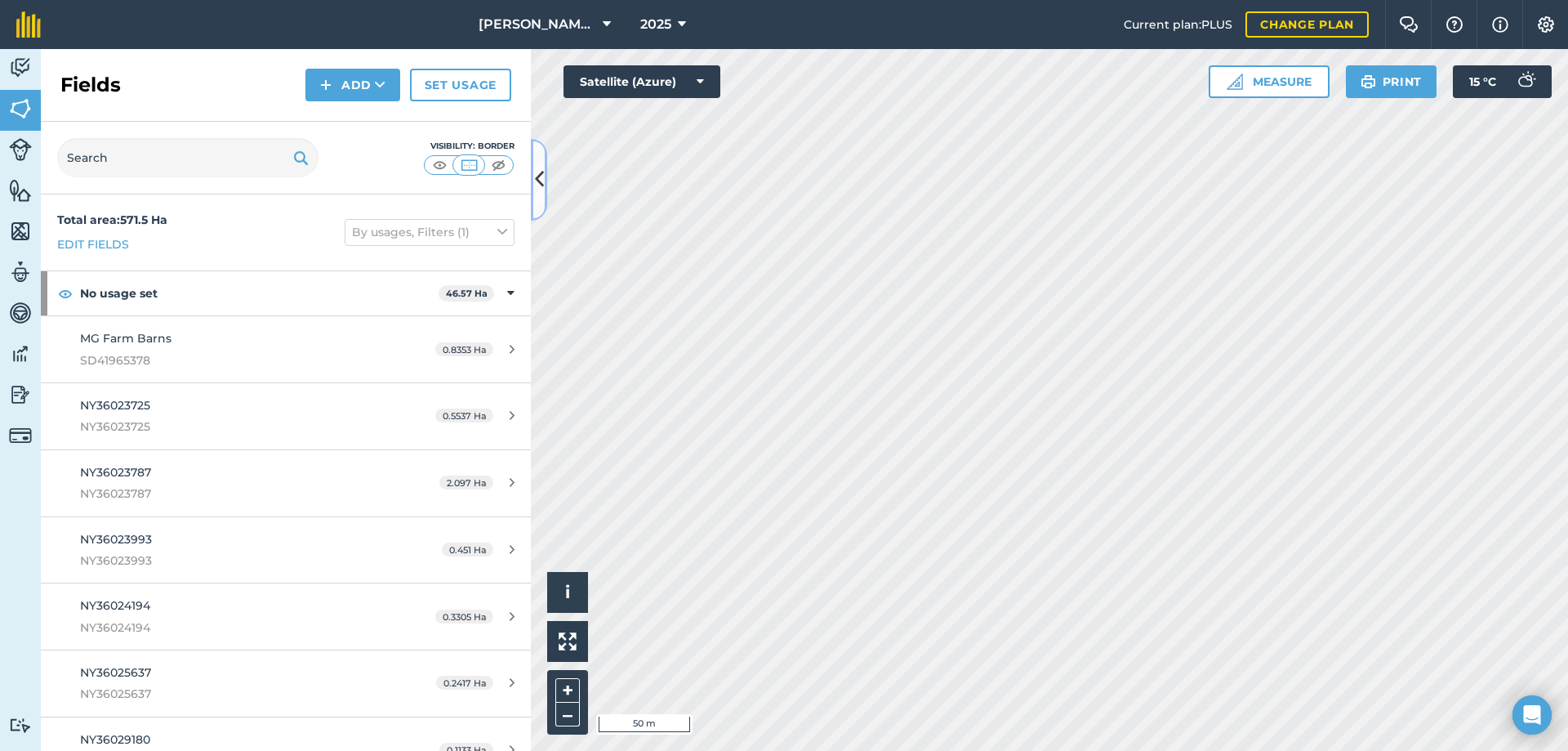
click at [538, 173] on icon at bounding box center [538, 179] width 9 height 29
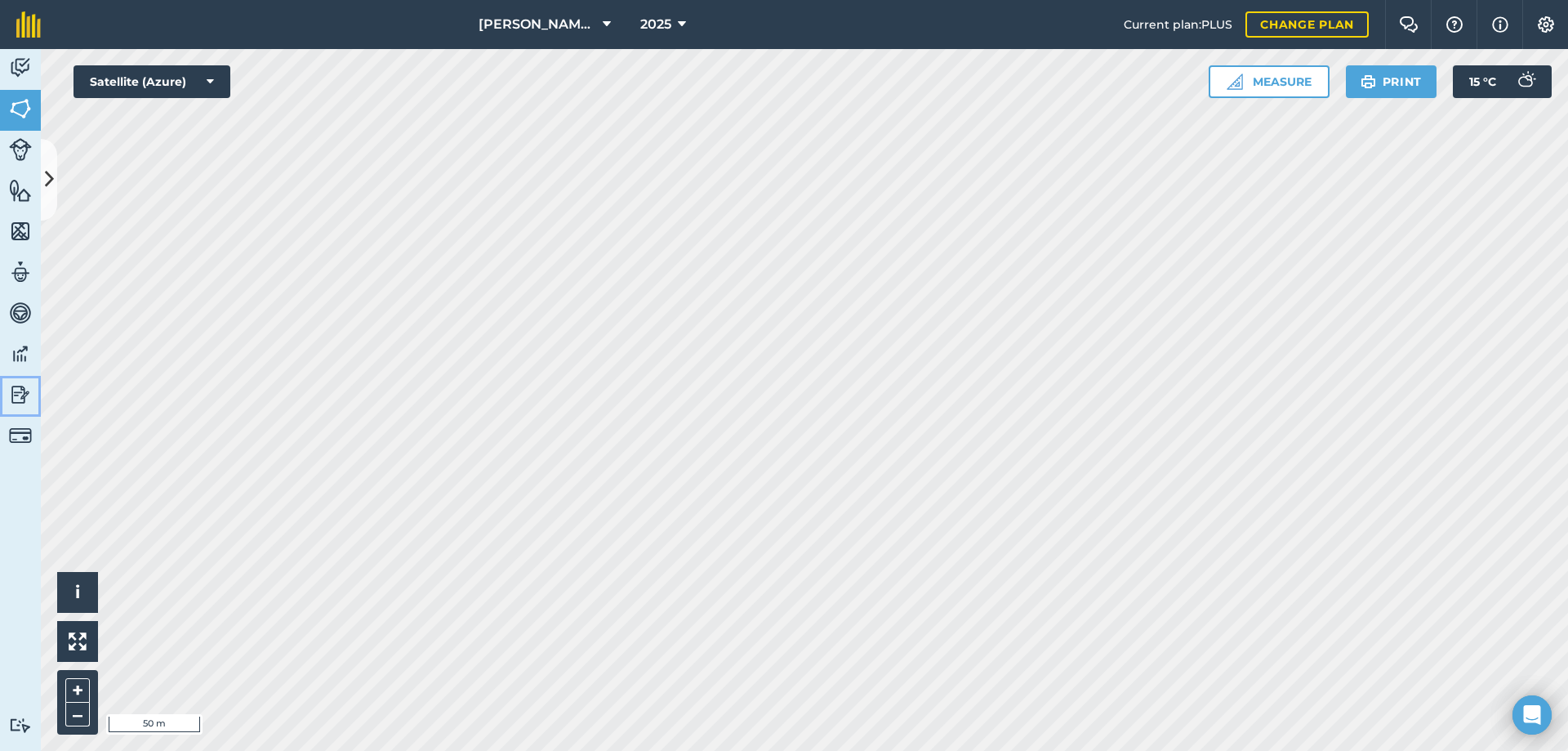
click at [21, 399] on img at bounding box center [20, 394] width 23 height 24
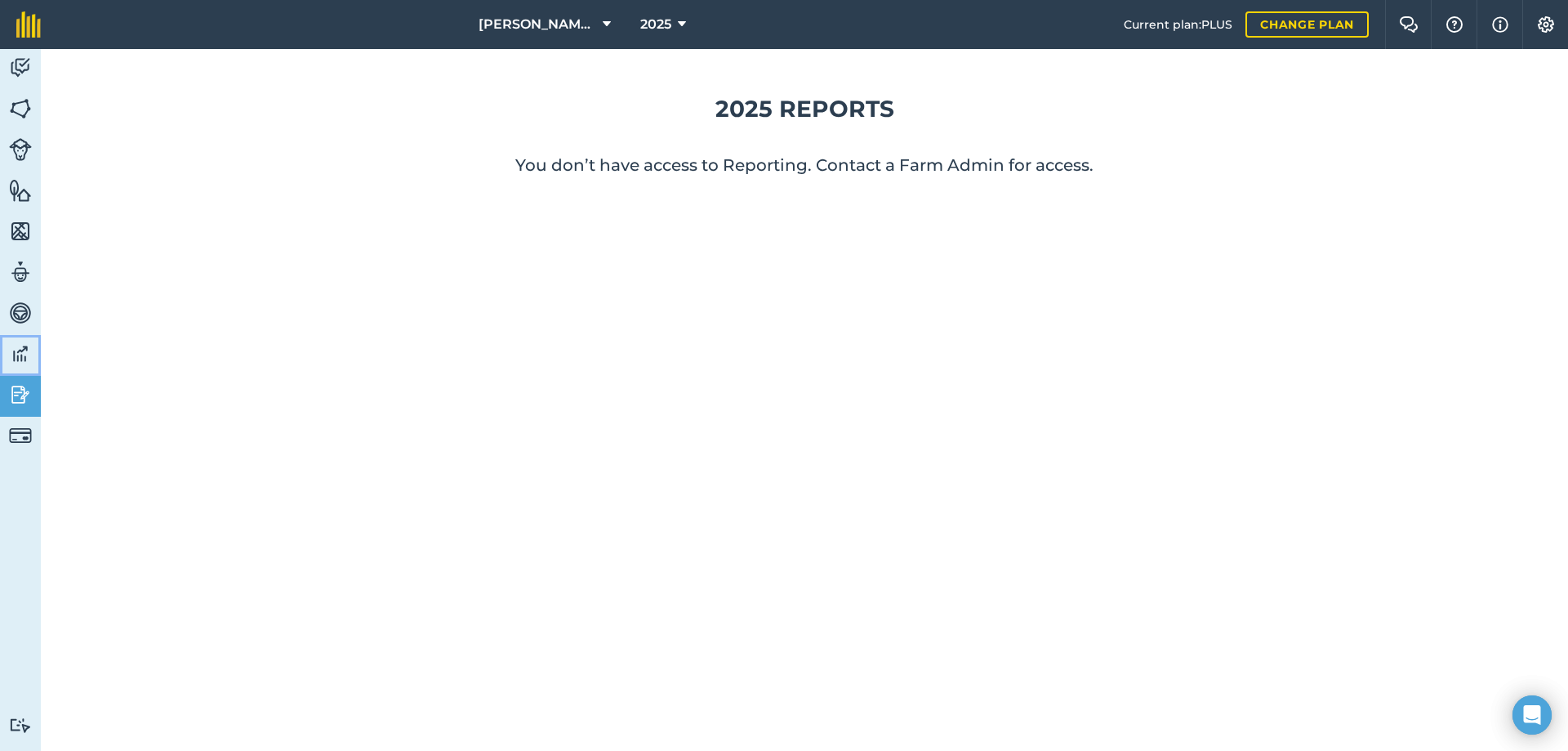
click at [25, 360] on img at bounding box center [20, 353] width 23 height 24
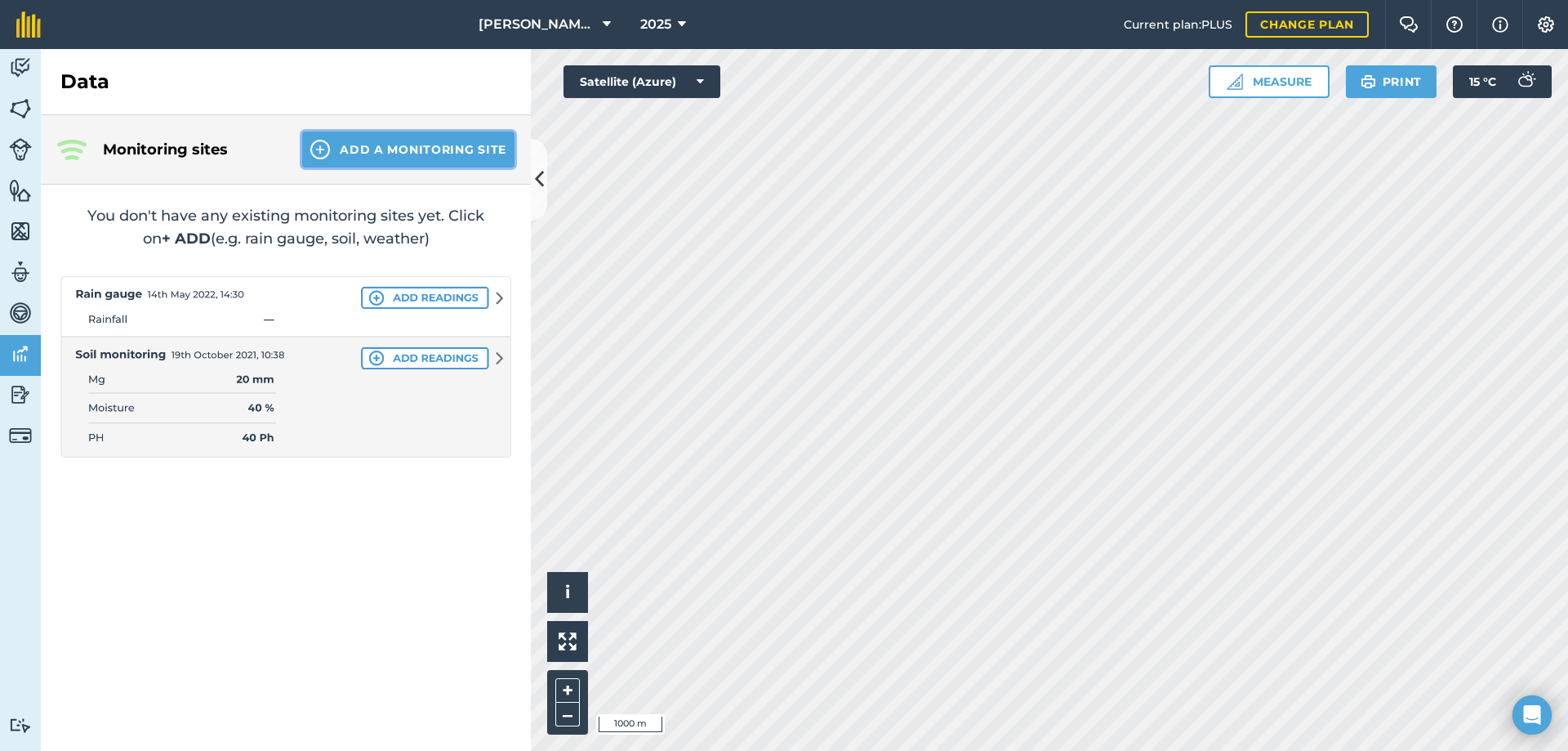
click at [415, 150] on button "Add a Monitoring Site" at bounding box center [408, 149] width 212 height 36
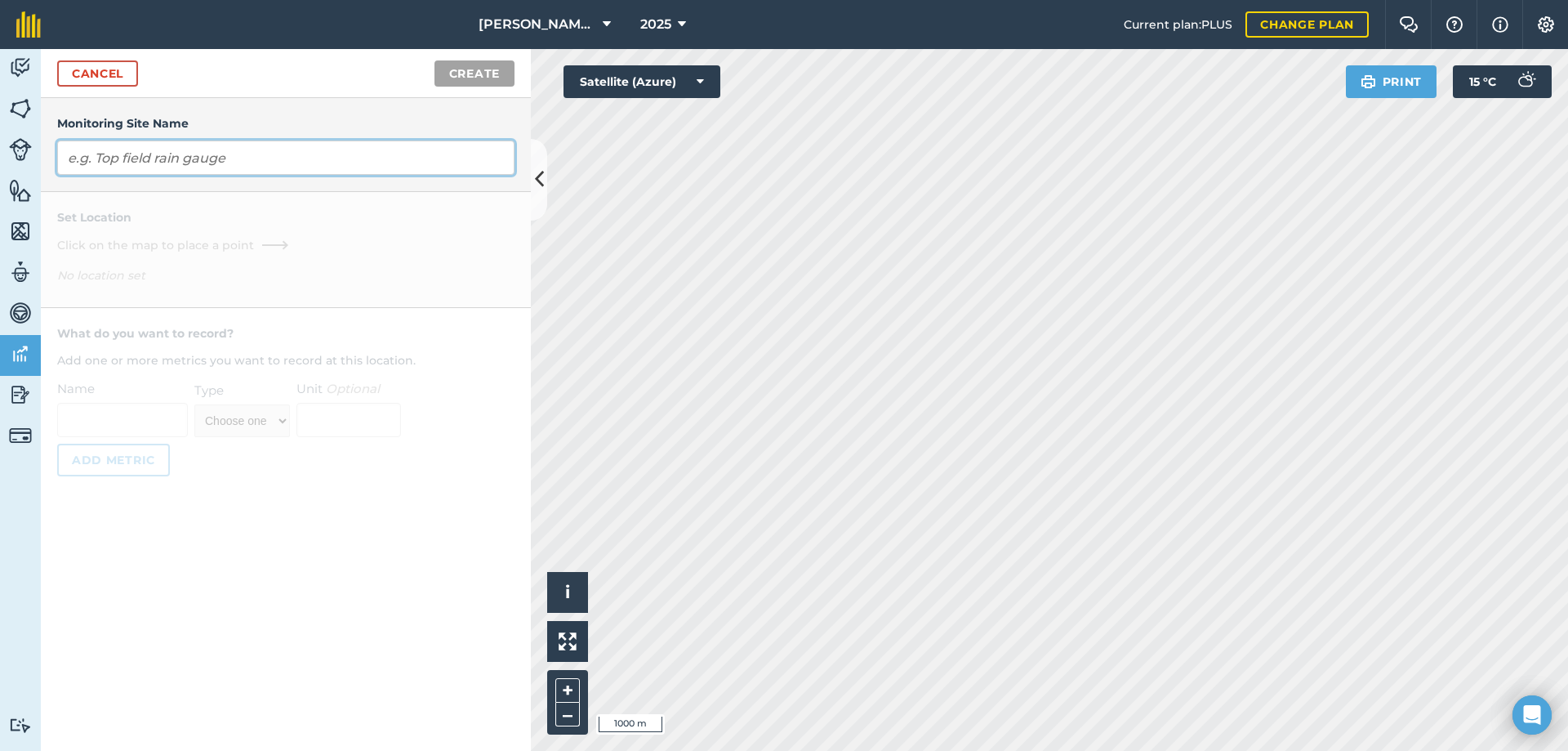
click at [275, 163] on input "text" at bounding box center [286, 157] width 457 height 34
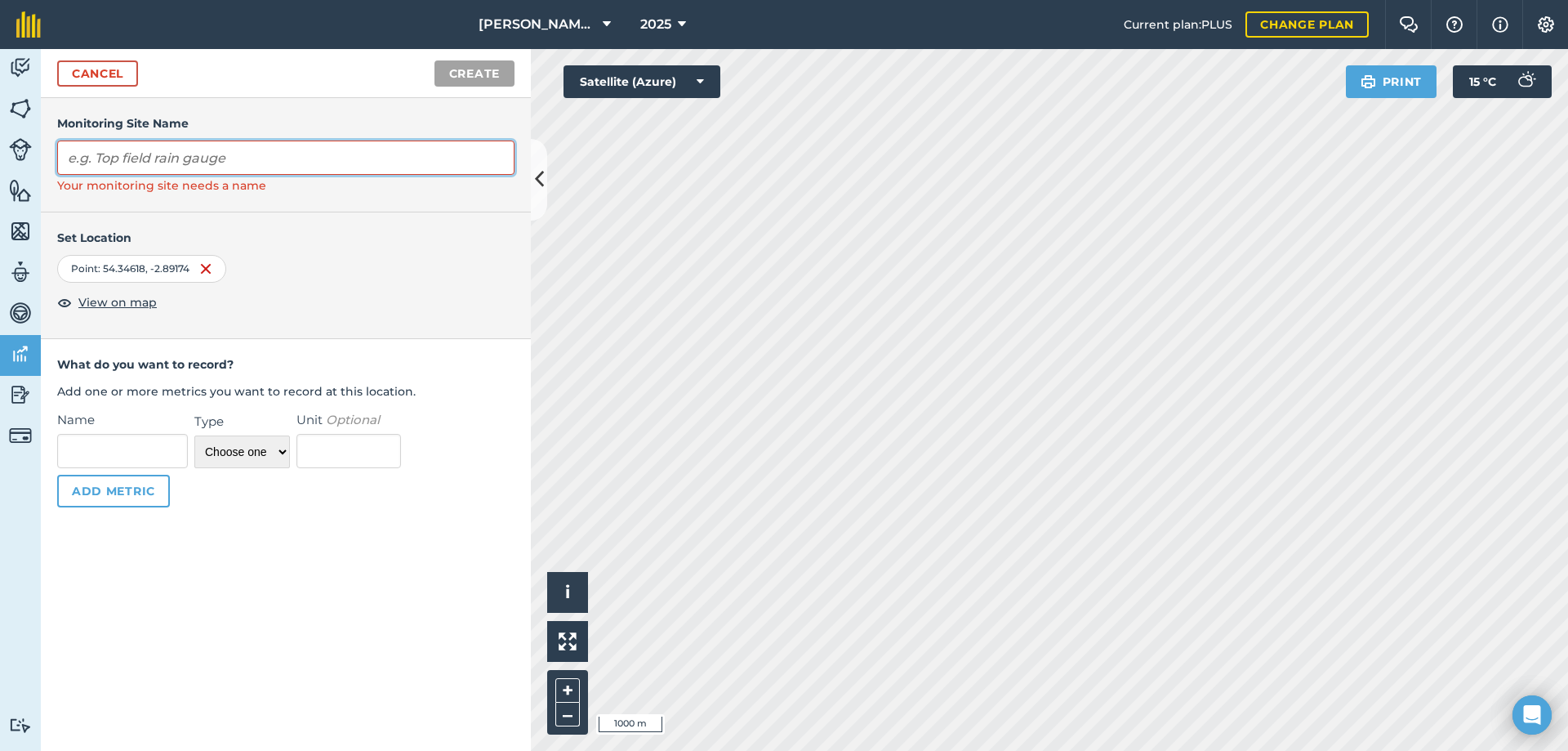
click at [237, 161] on input "text" at bounding box center [286, 157] width 457 height 34
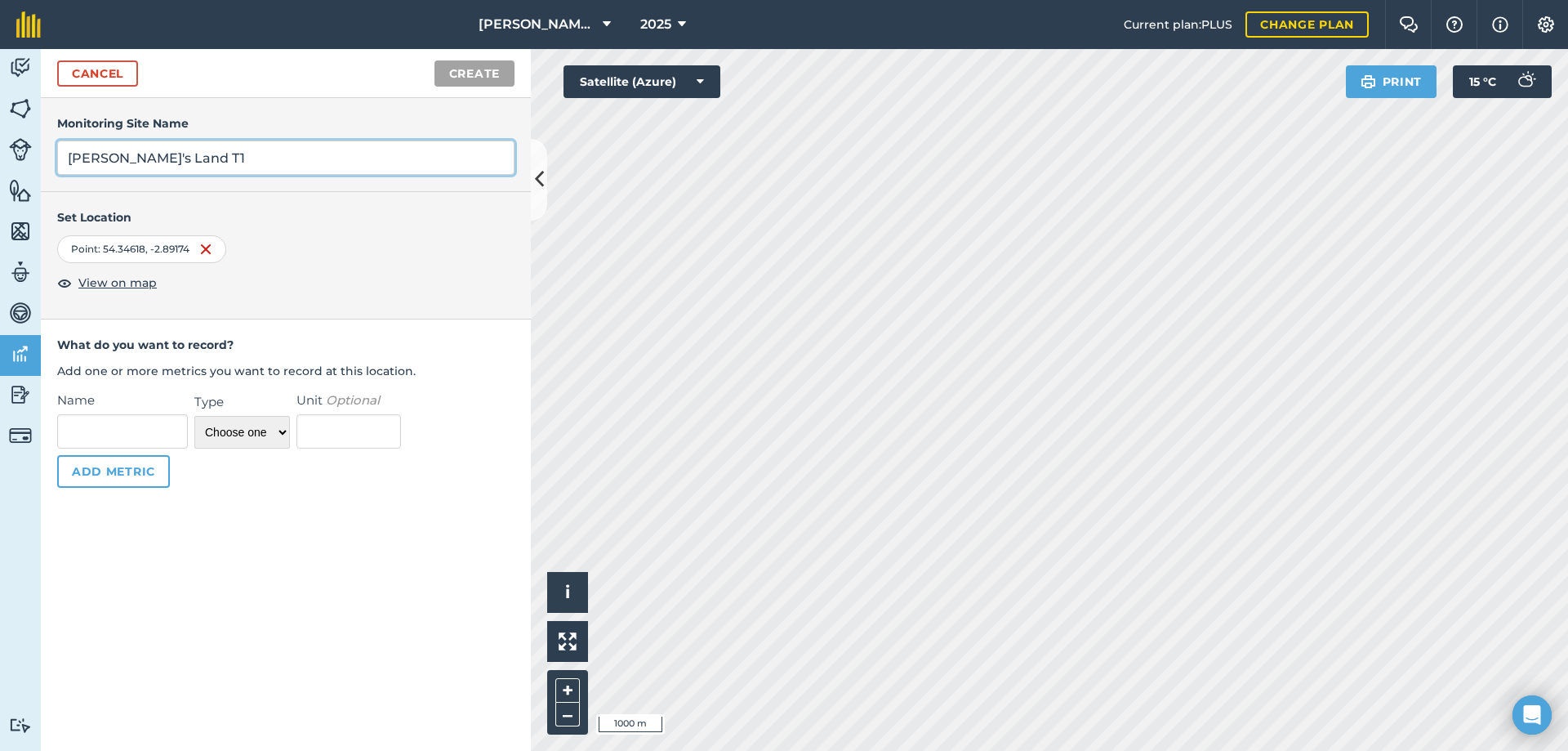
type input "[PERSON_NAME]'s Land T1"
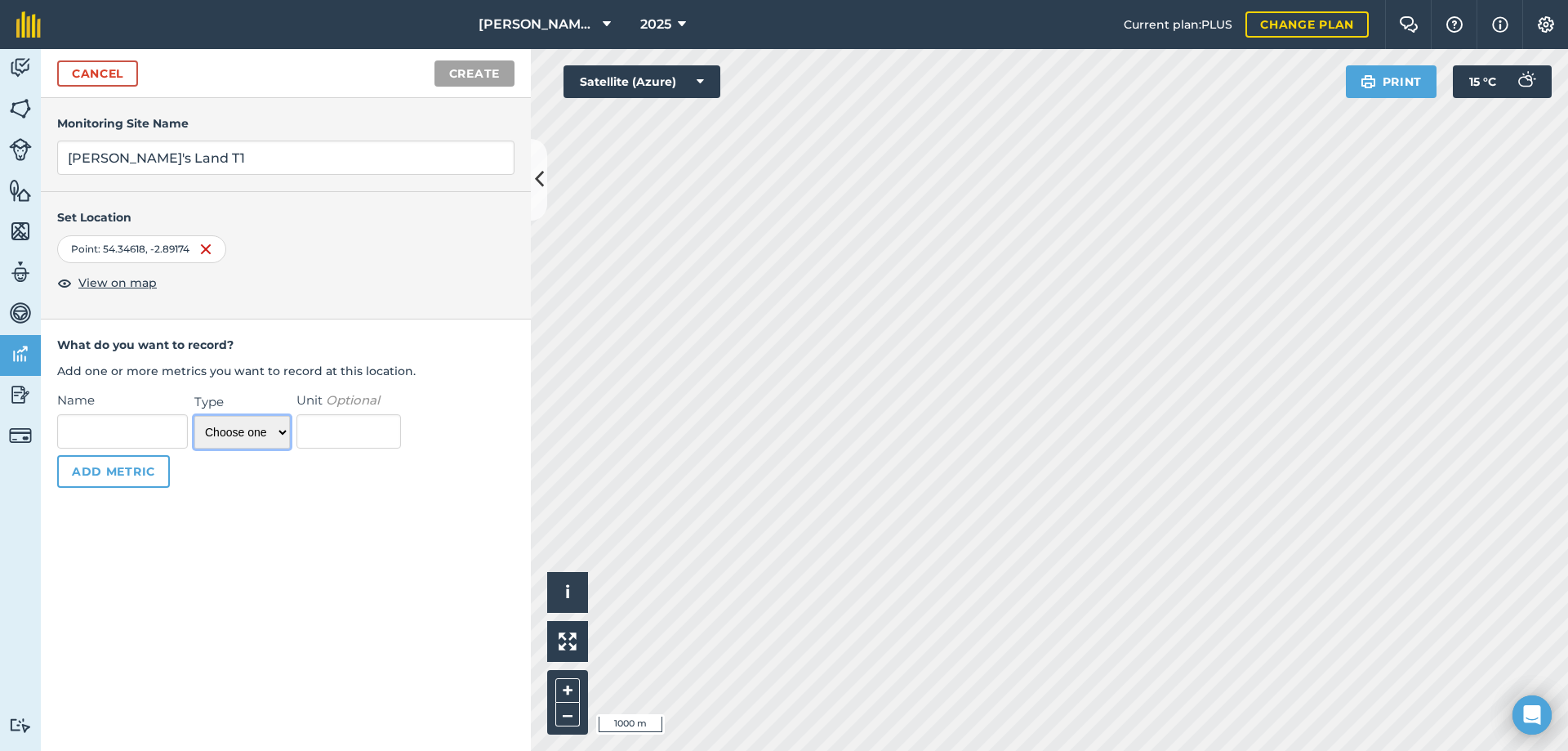
click at [231, 432] on select "Choose one Temperature Percentage Number Text" at bounding box center [242, 432] width 96 height 33
select select "string"
click at [195, 416] on select "Choose one Temperature Percentage Number Text" at bounding box center [242, 432] width 96 height 33
click at [117, 282] on span "View on map" at bounding box center [117, 283] width 78 height 18
click at [146, 426] on input "Name" at bounding box center [122, 431] width 131 height 34
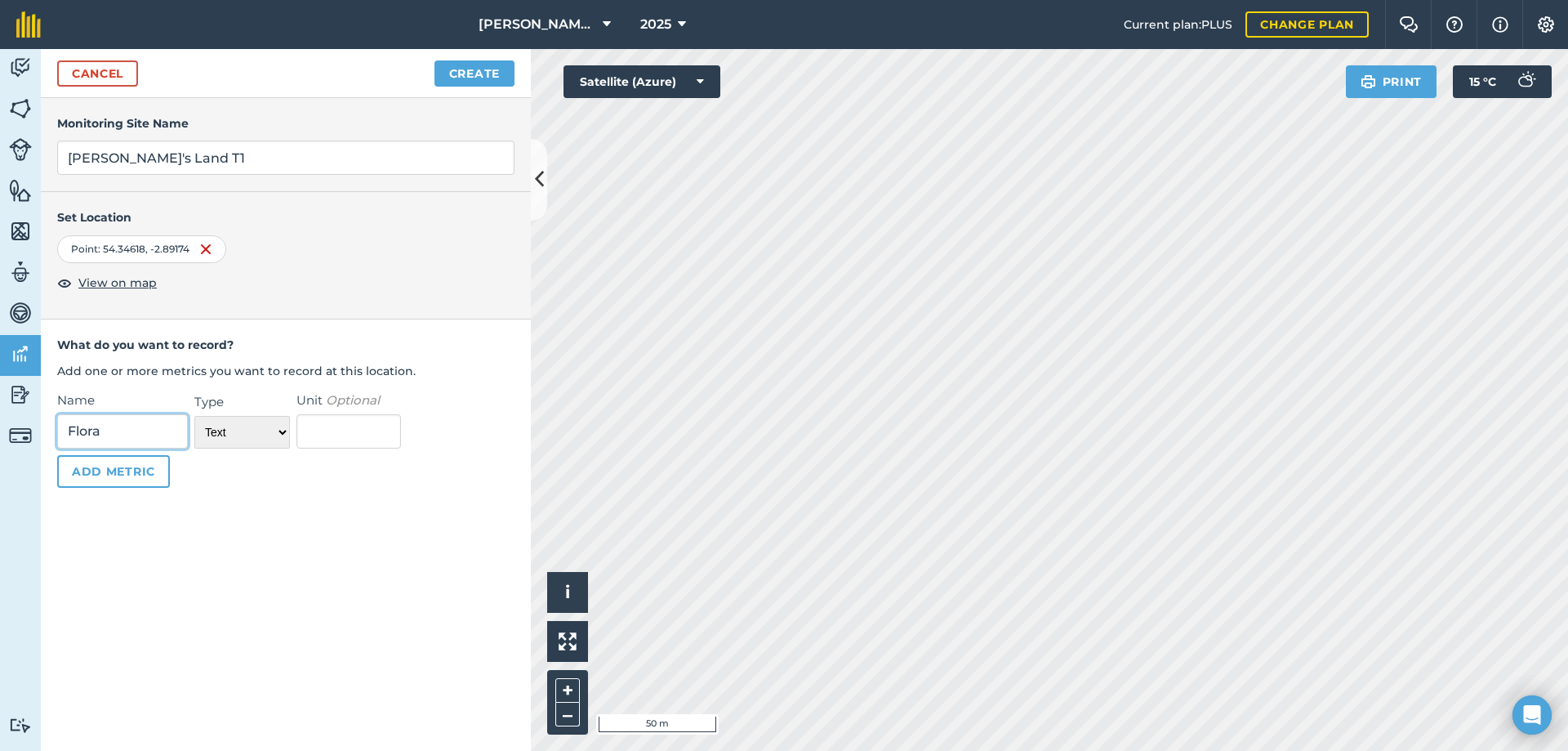
type input "Flora"
click at [197, 488] on div "Name Flora Type Choose one Temperature Percentage Number Text Unit Optional Add…" at bounding box center [286, 446] width 490 height 117
click at [117, 472] on button "Add Metric" at bounding box center [113, 472] width 112 height 33
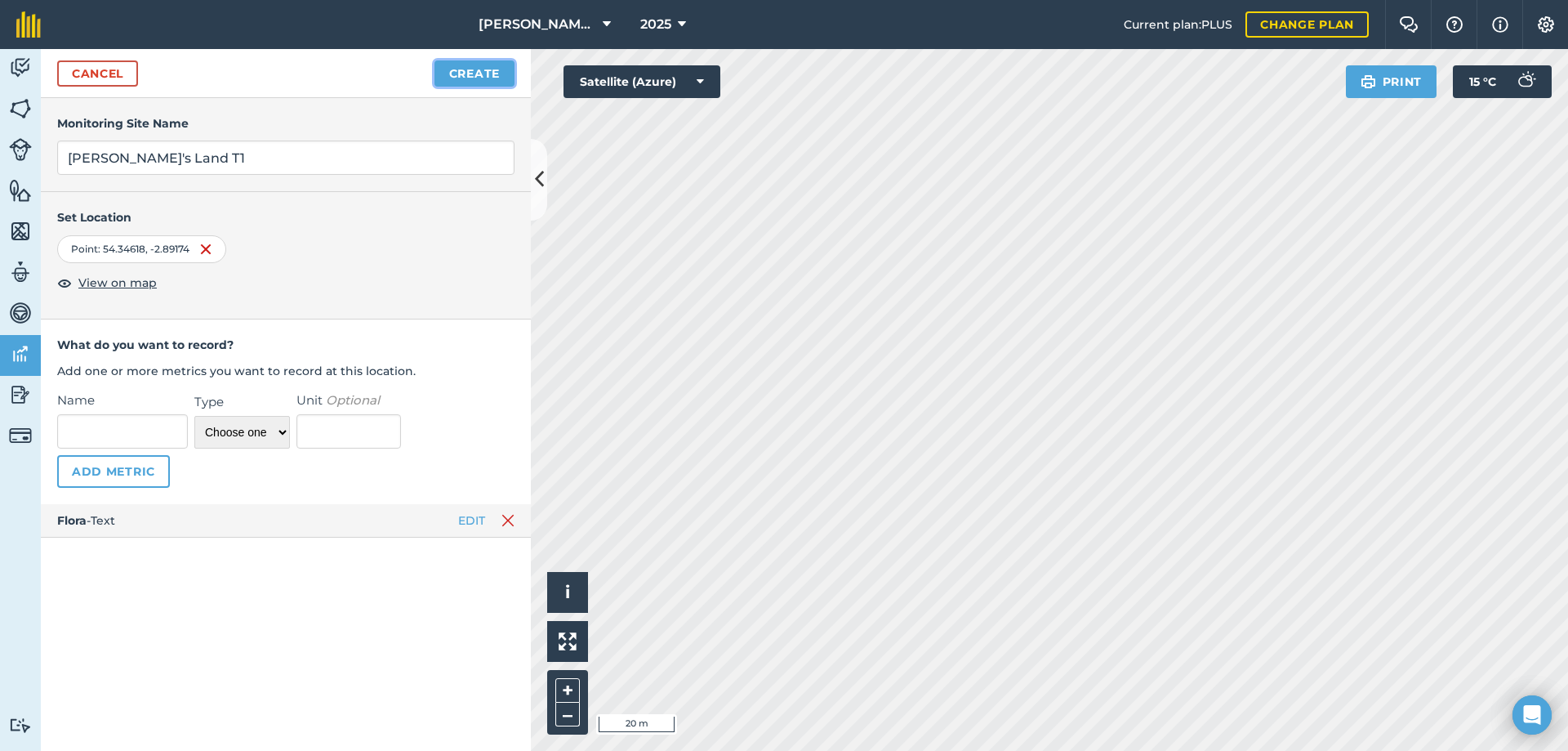
click at [487, 78] on button "Create" at bounding box center [475, 73] width 80 height 26
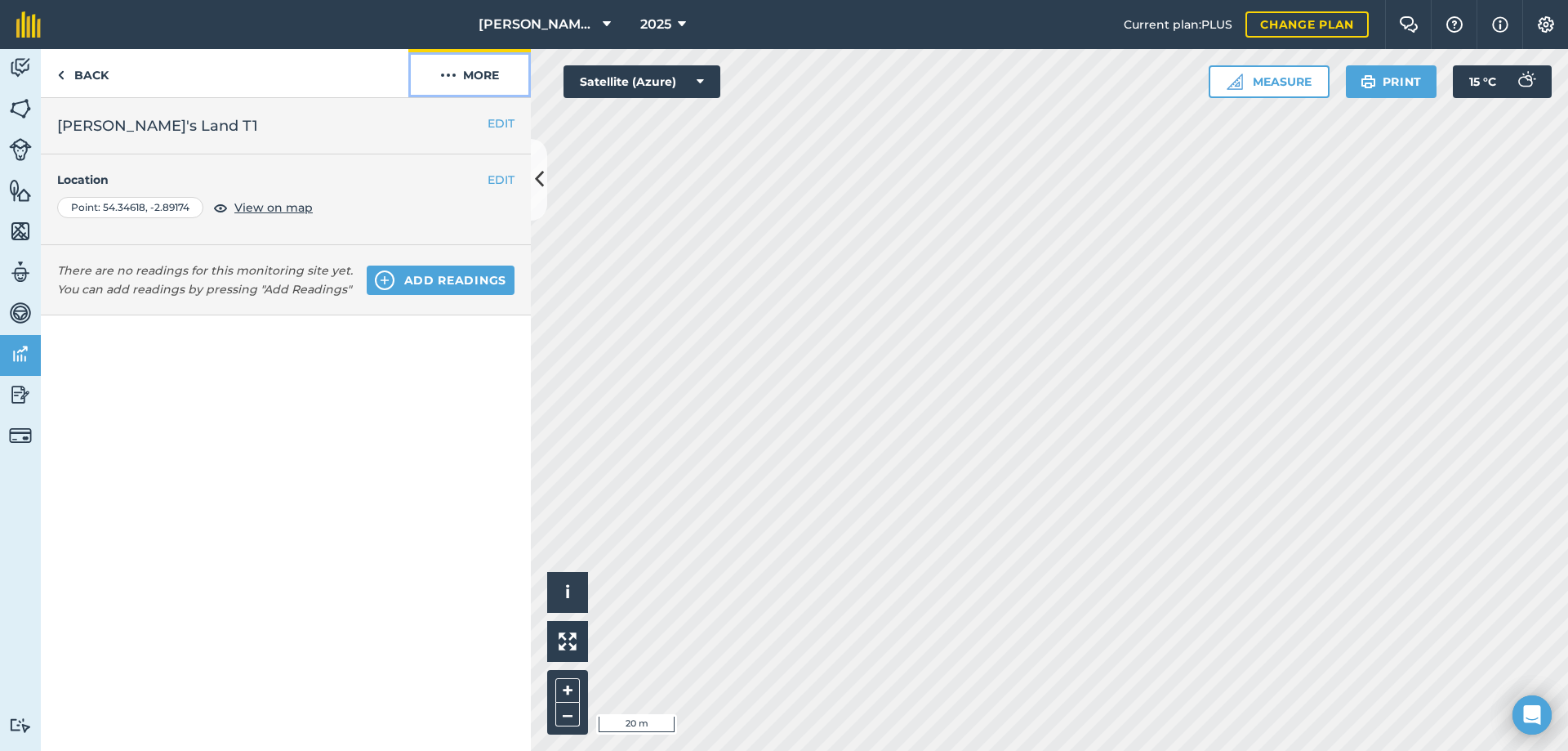
click at [469, 79] on button "More" at bounding box center [470, 74] width 122 height 48
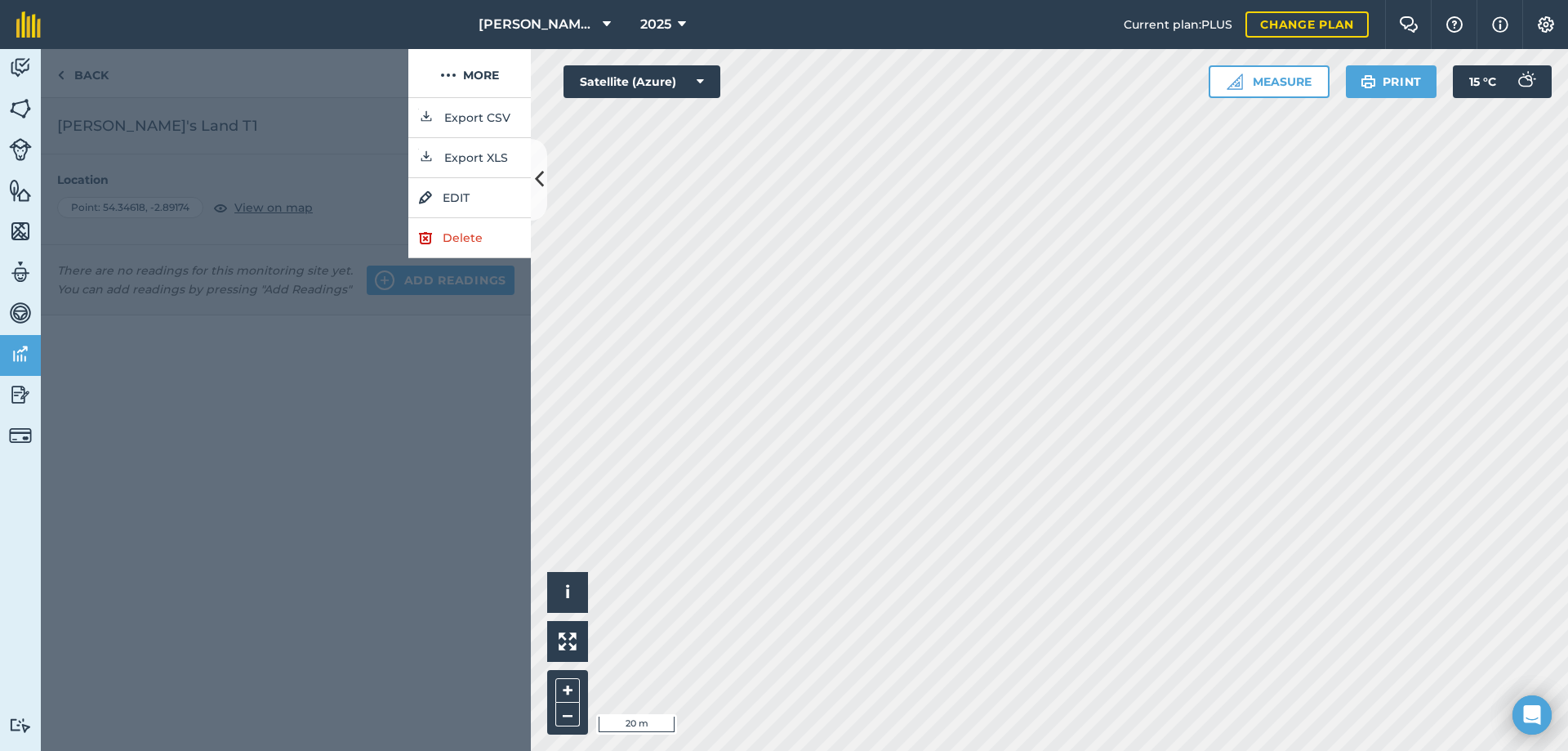
click at [90, 75] on div at bounding box center [224, 74] width 367 height 49
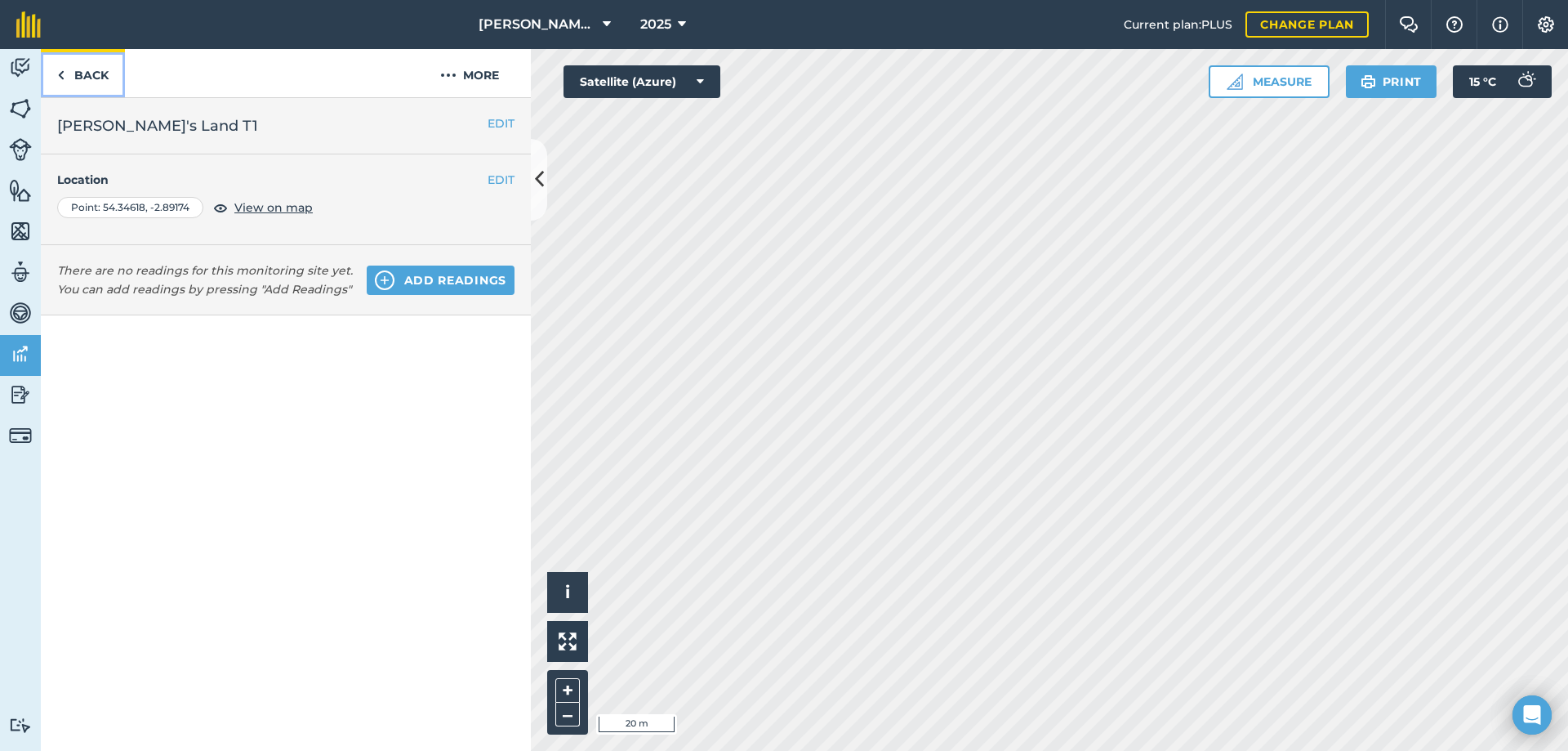
click at [90, 75] on link "Back" at bounding box center [82, 74] width 84 height 48
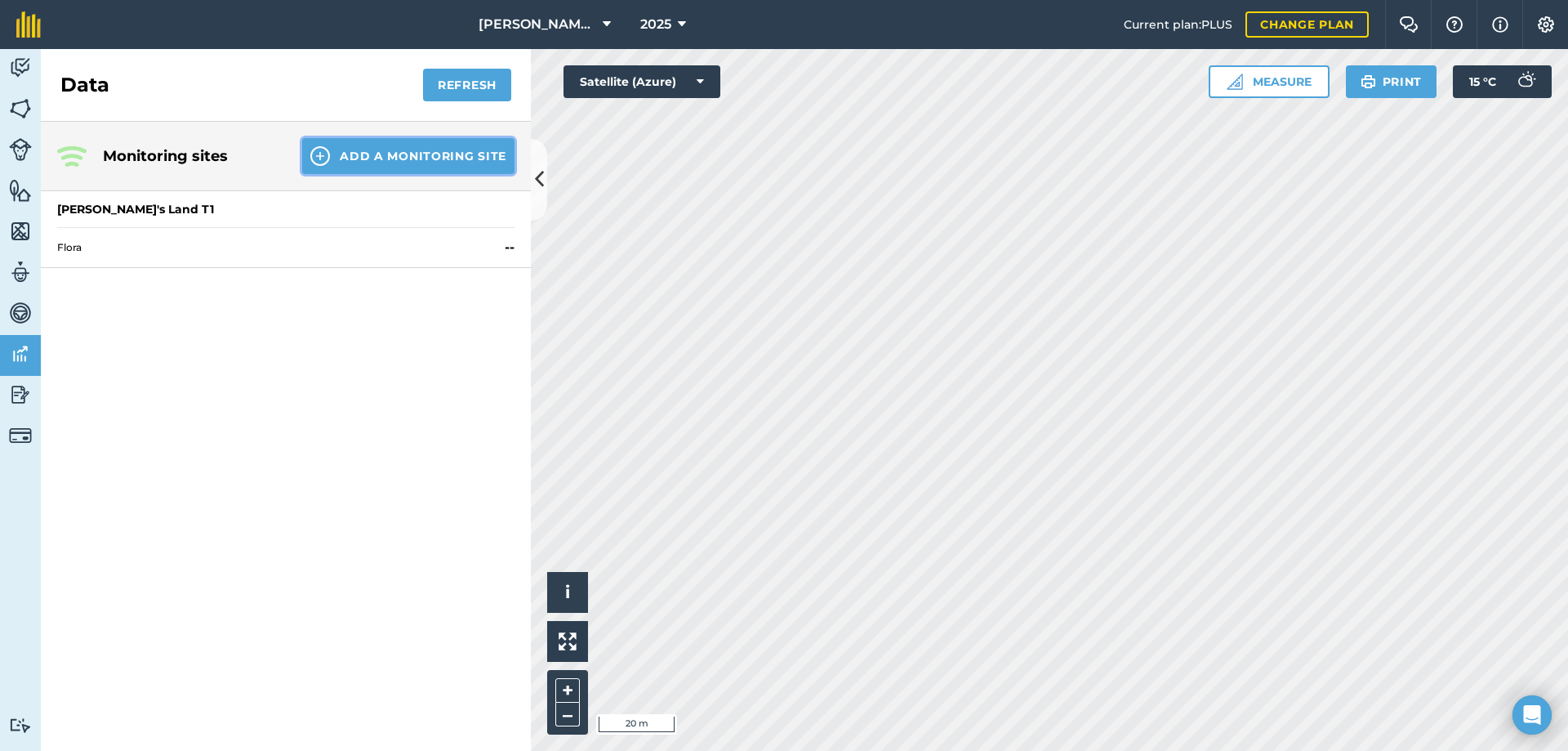
click at [367, 153] on button "Add a Monitoring Site" at bounding box center [408, 156] width 212 height 36
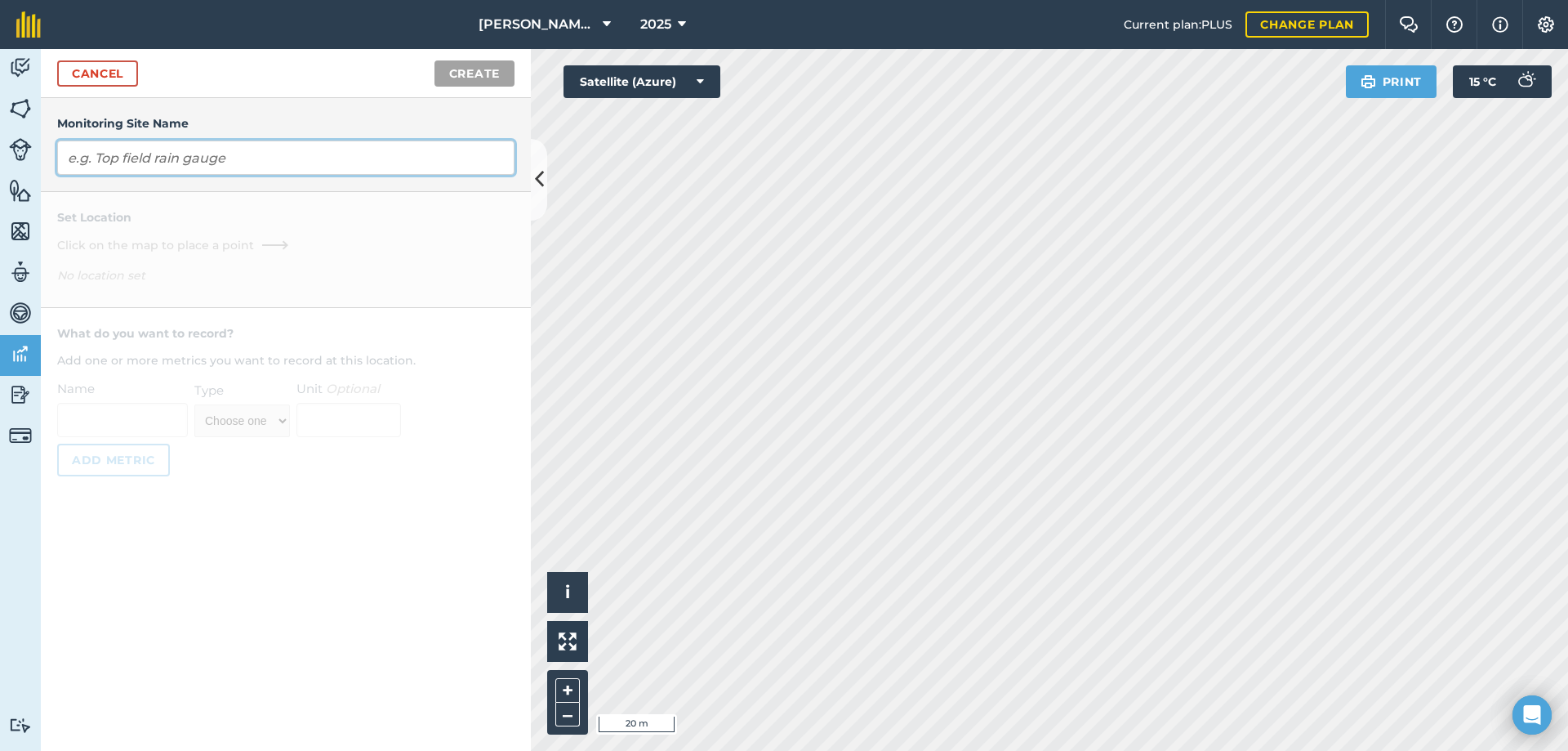
click at [366, 158] on input "text" at bounding box center [286, 157] width 457 height 34
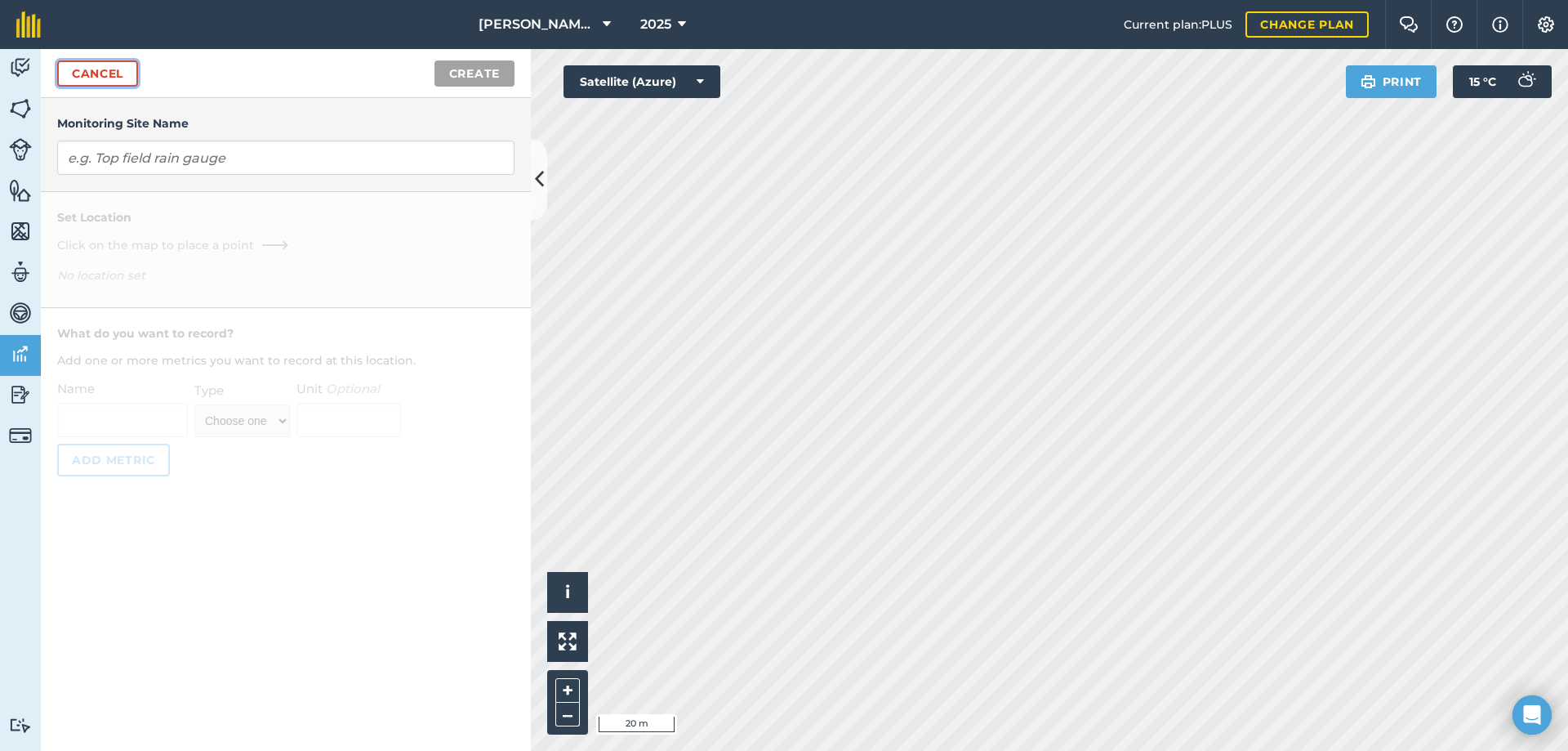
click at [89, 73] on link "Cancel" at bounding box center [97, 73] width 80 height 26
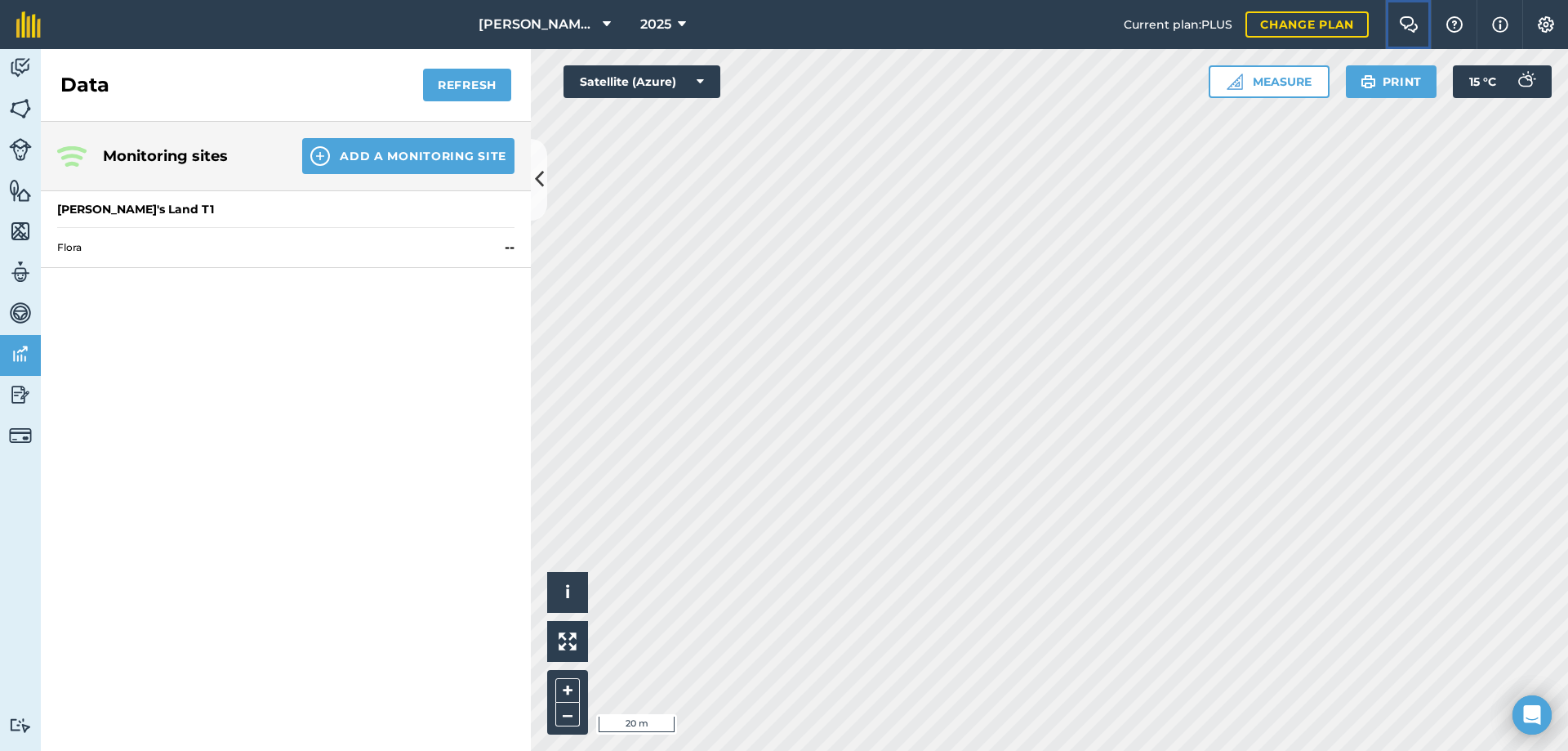
click at [1407, 24] on img at bounding box center [1409, 24] width 19 height 16
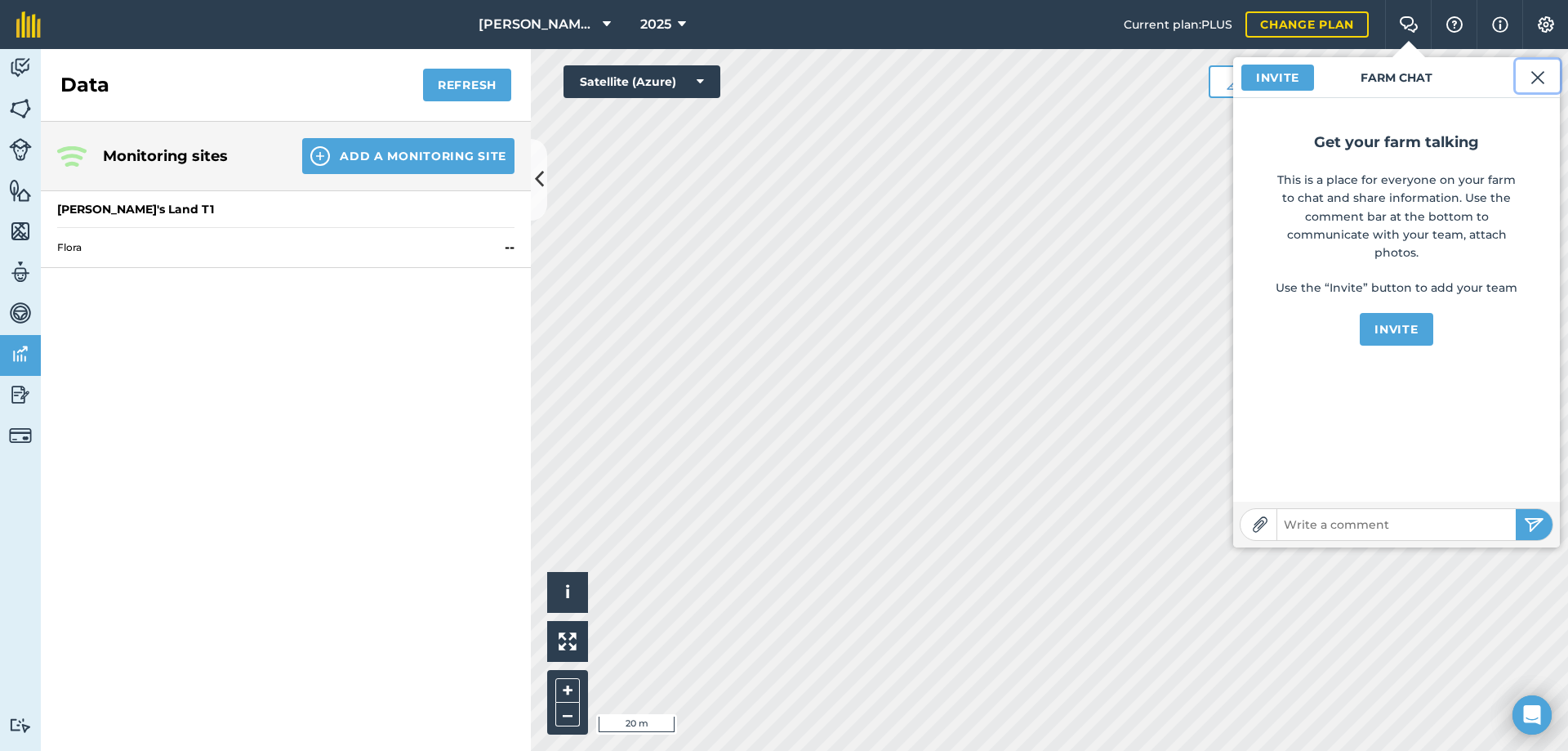
click at [1531, 77] on img at bounding box center [1537, 78] width 15 height 19
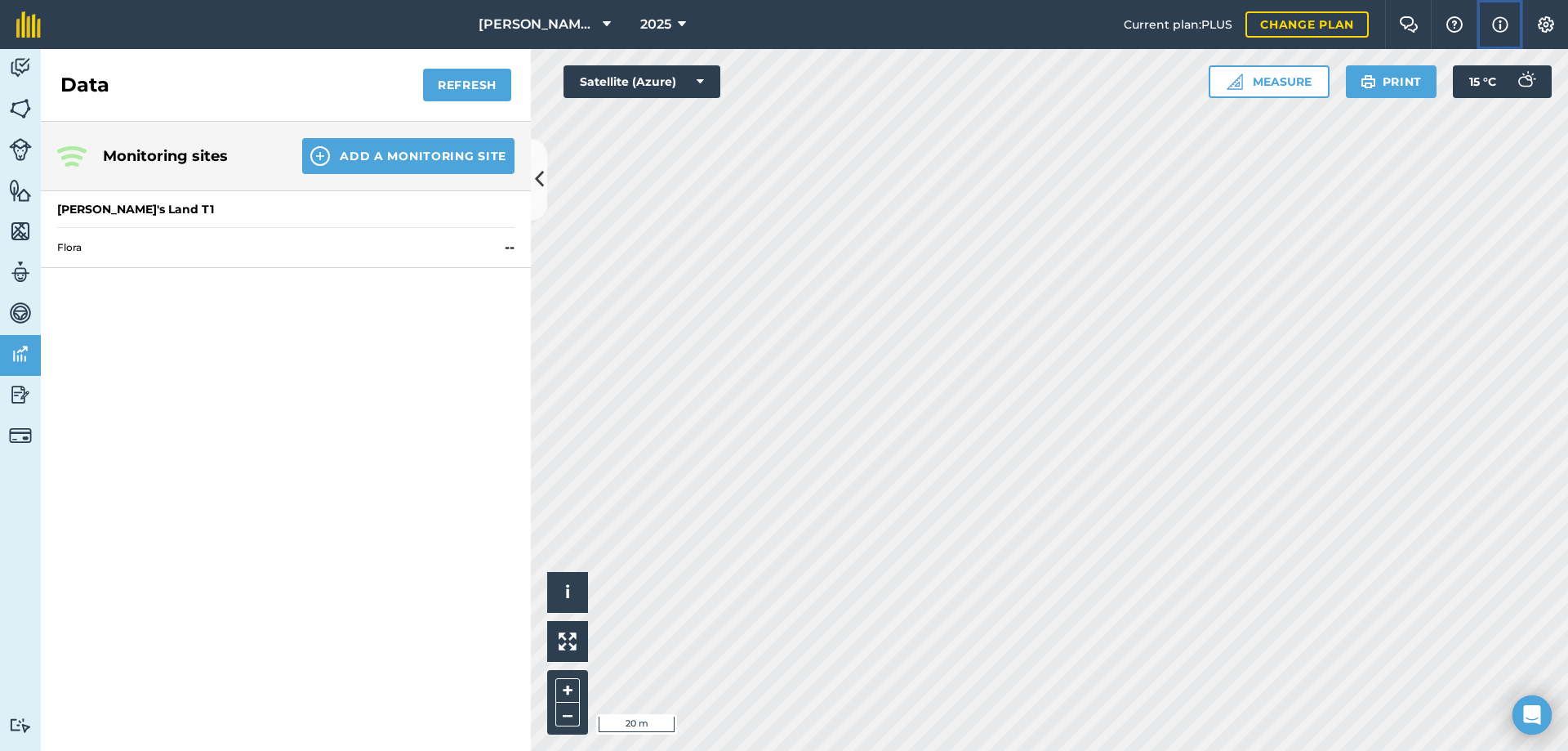
click at [1493, 27] on img at bounding box center [1500, 24] width 16 height 19
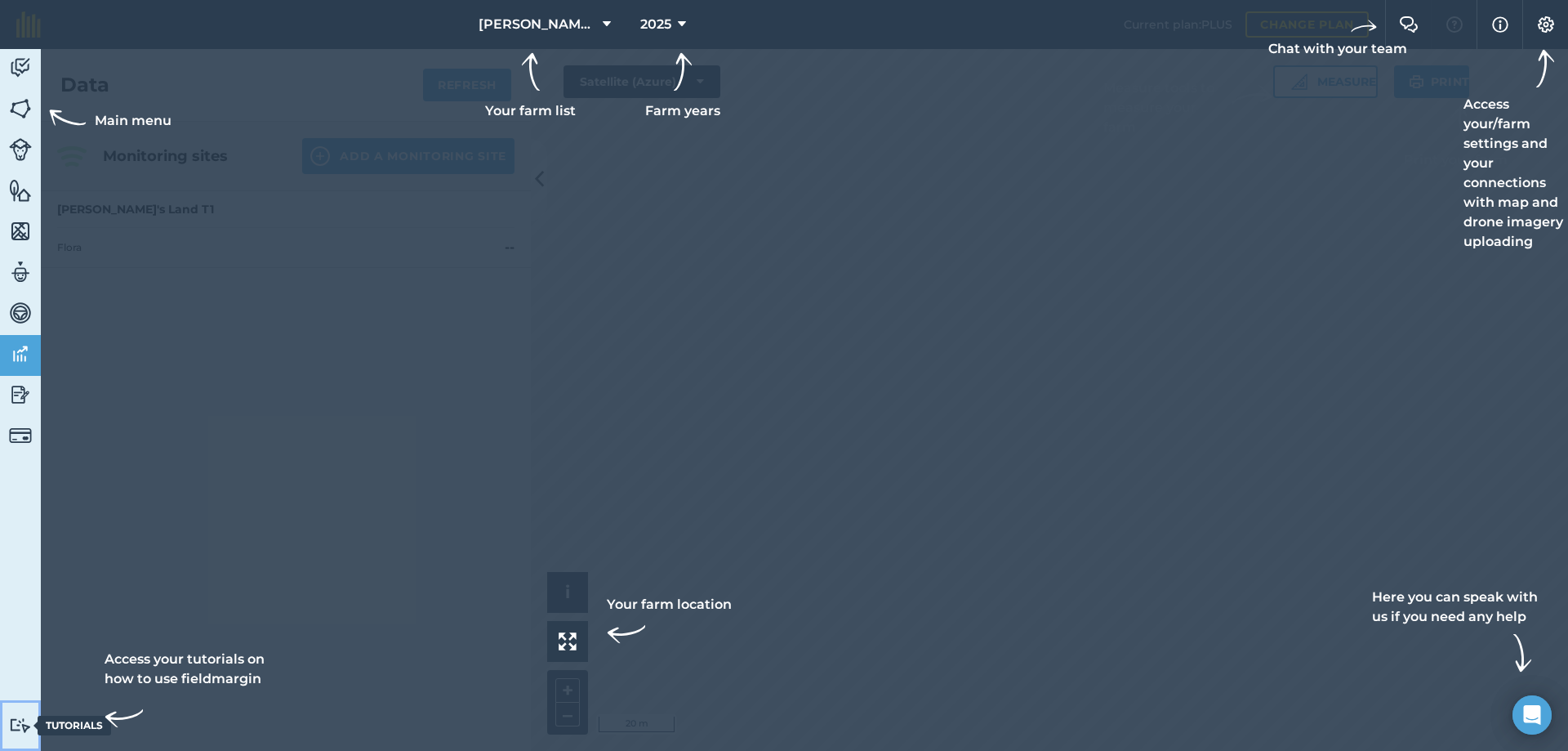
click at [24, 720] on img at bounding box center [20, 725] width 23 height 16
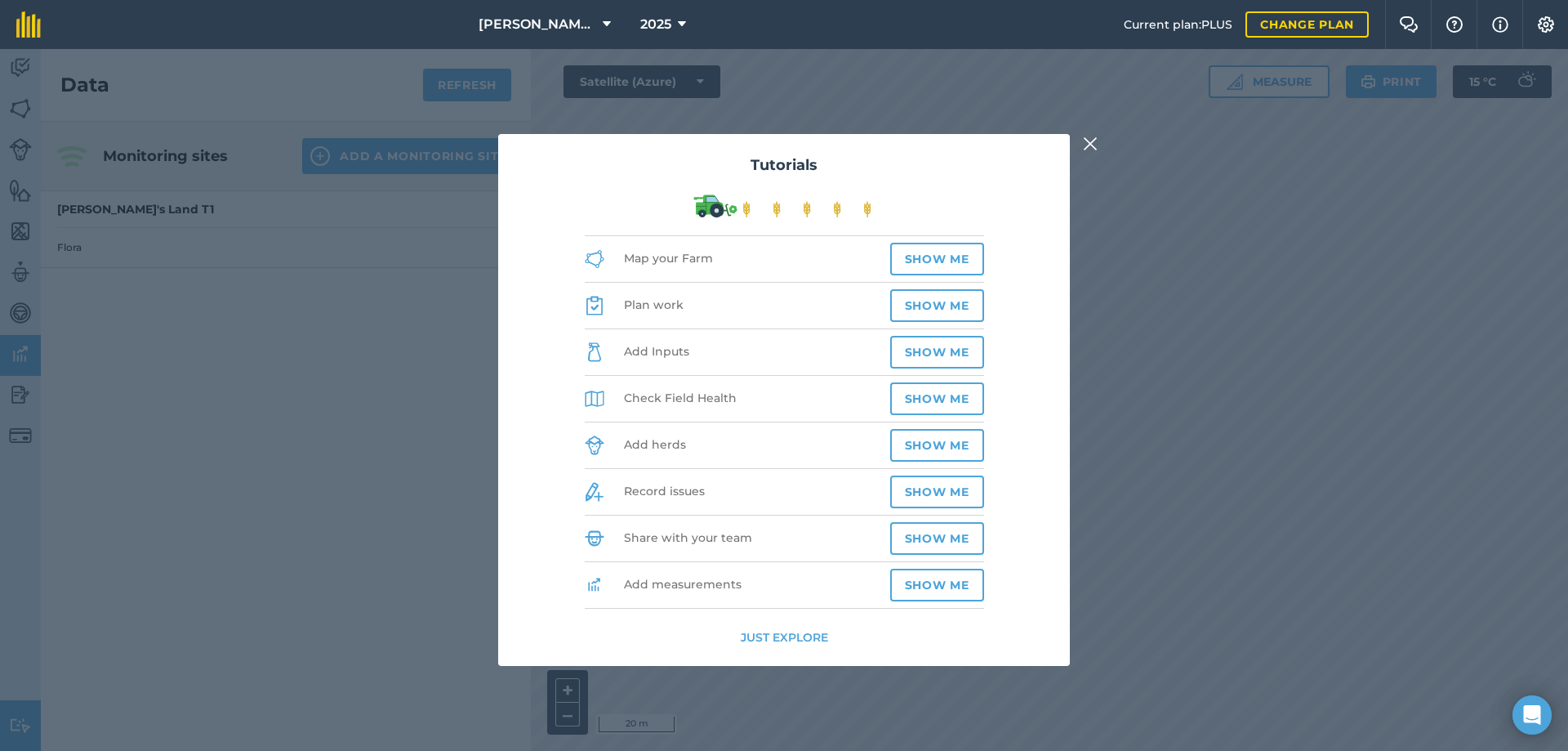
click at [763, 639] on button "Just explore" at bounding box center [784, 637] width 87 height 18
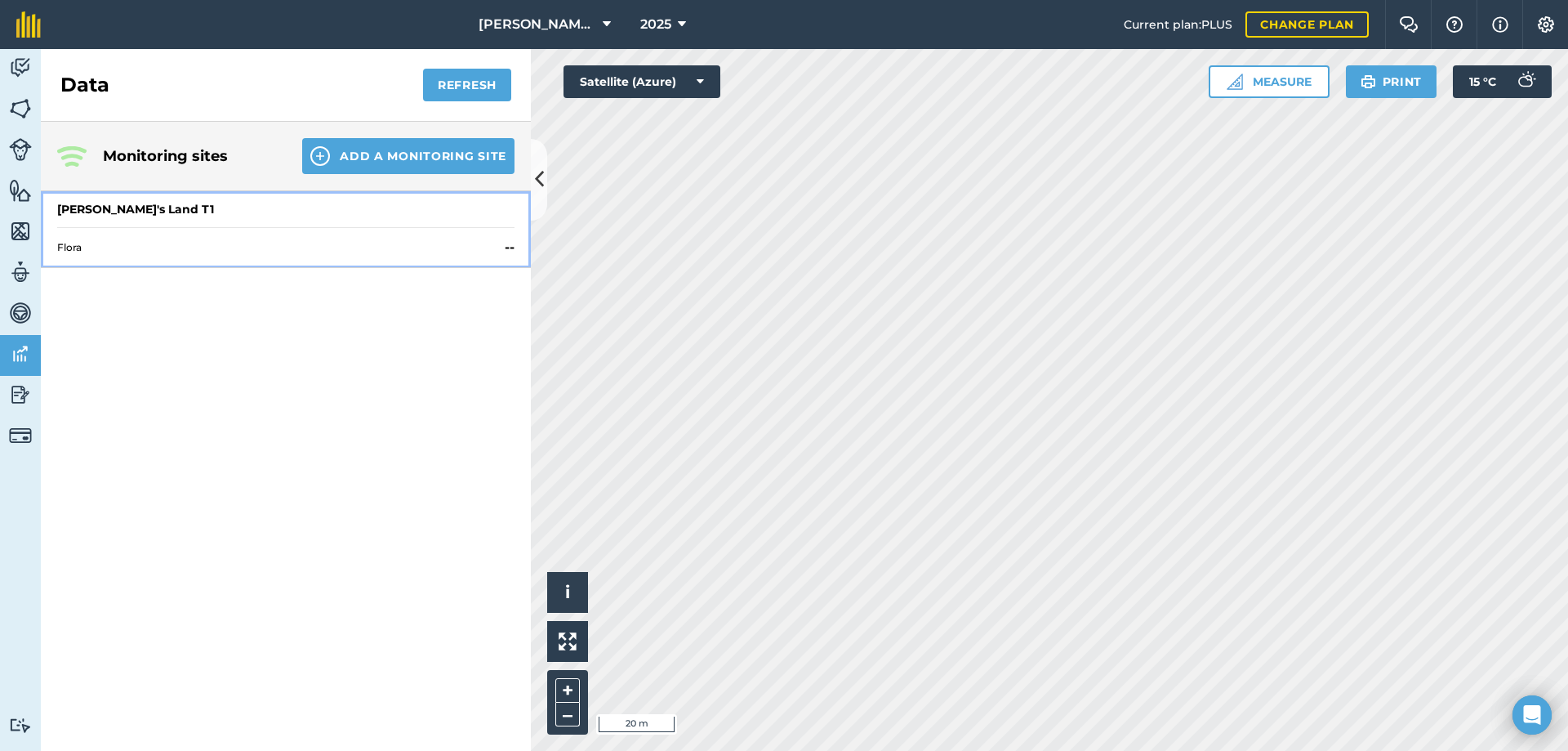
click at [304, 211] on div "[PERSON_NAME]'s Land T1" at bounding box center [286, 208] width 457 height 36
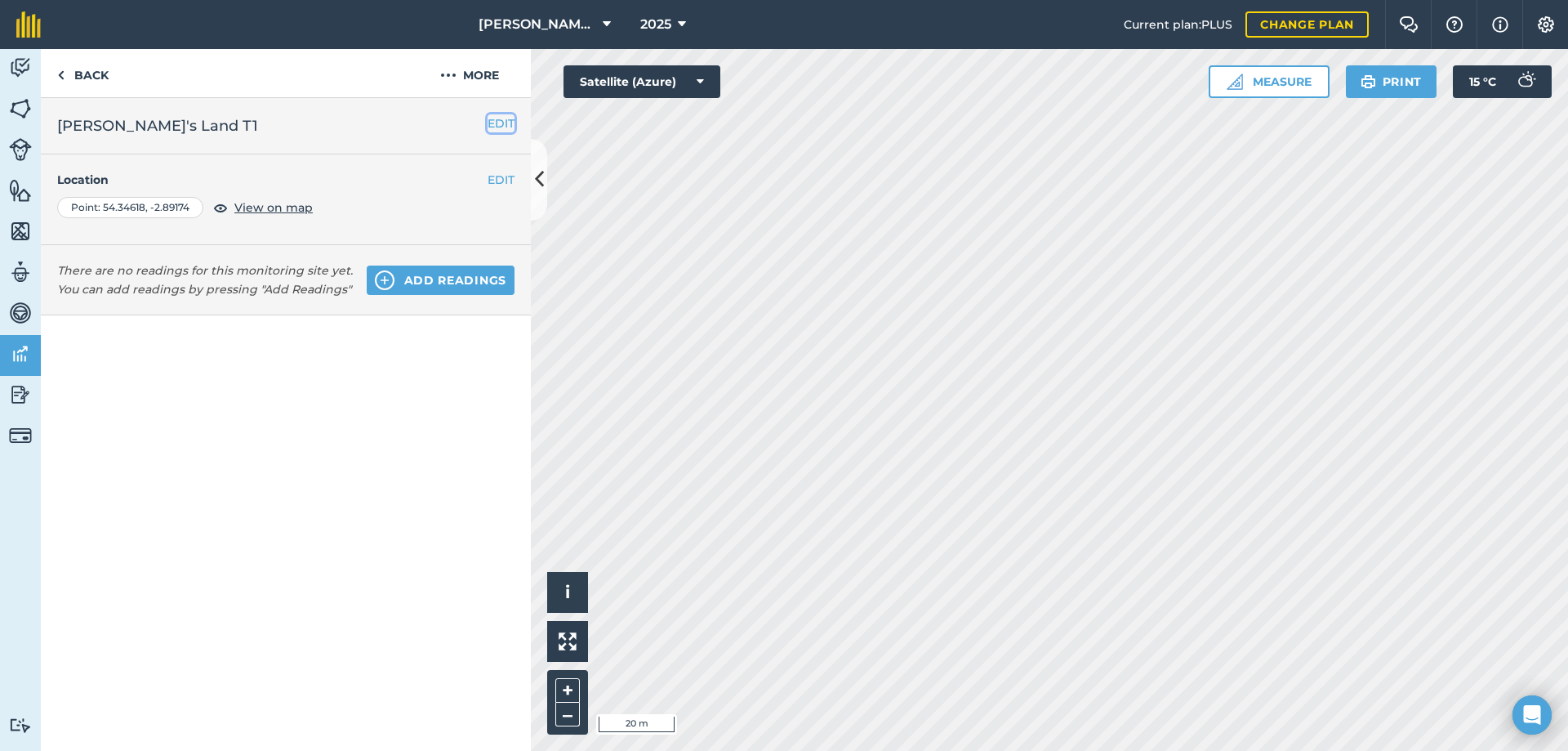
click at [499, 122] on button "EDIT" at bounding box center [501, 123] width 27 height 18
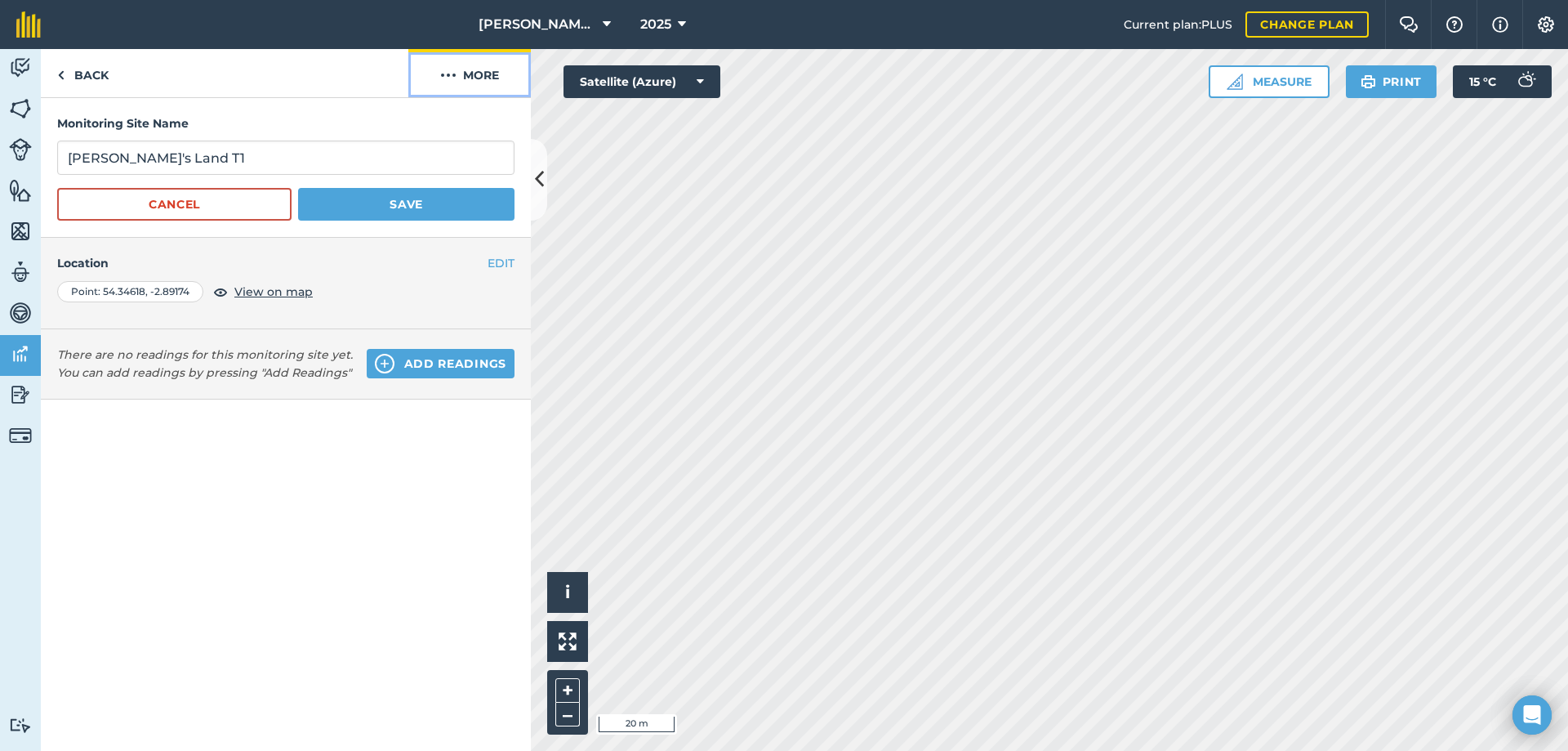
click at [492, 76] on button "More" at bounding box center [470, 74] width 122 height 48
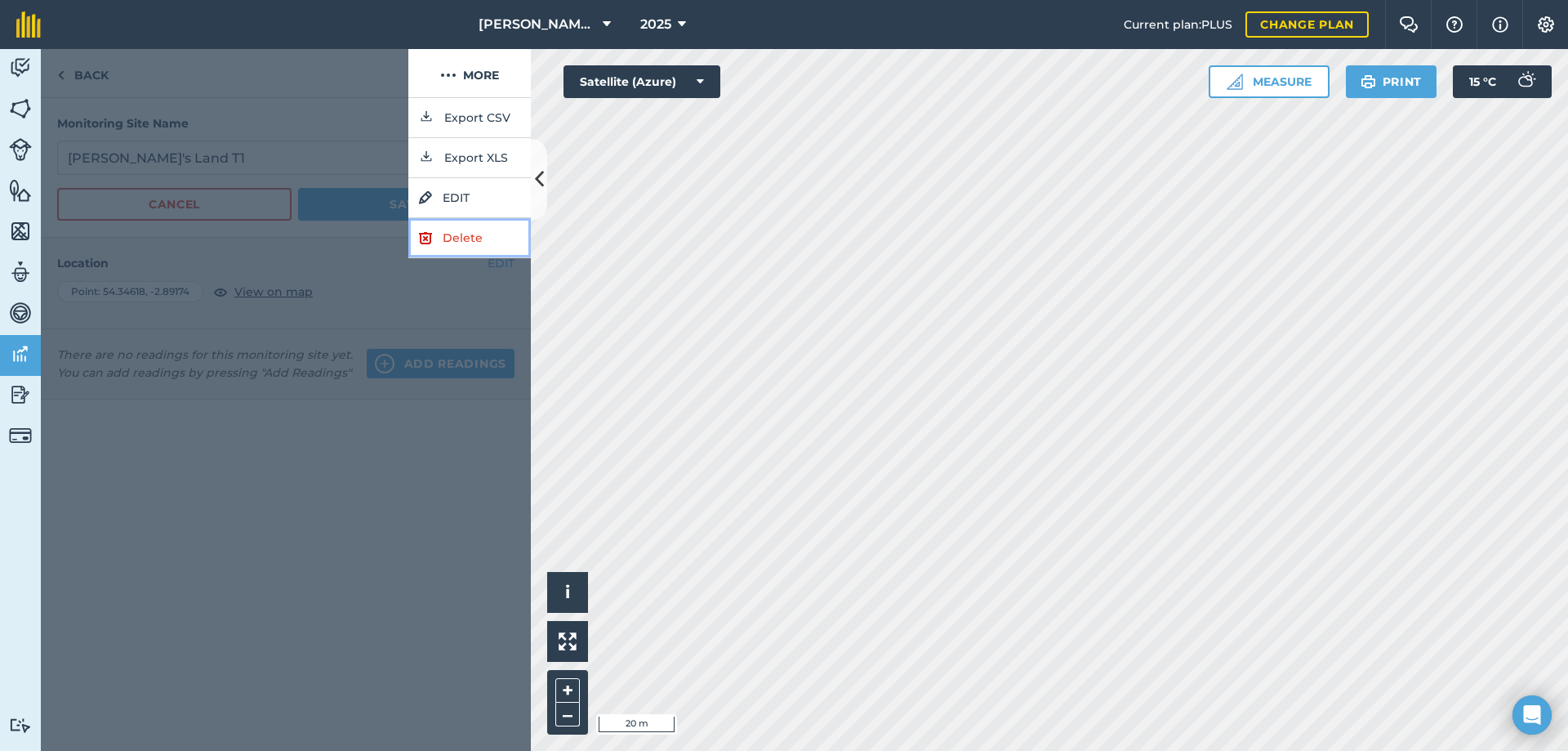
click at [461, 227] on link "Delete" at bounding box center [470, 237] width 122 height 40
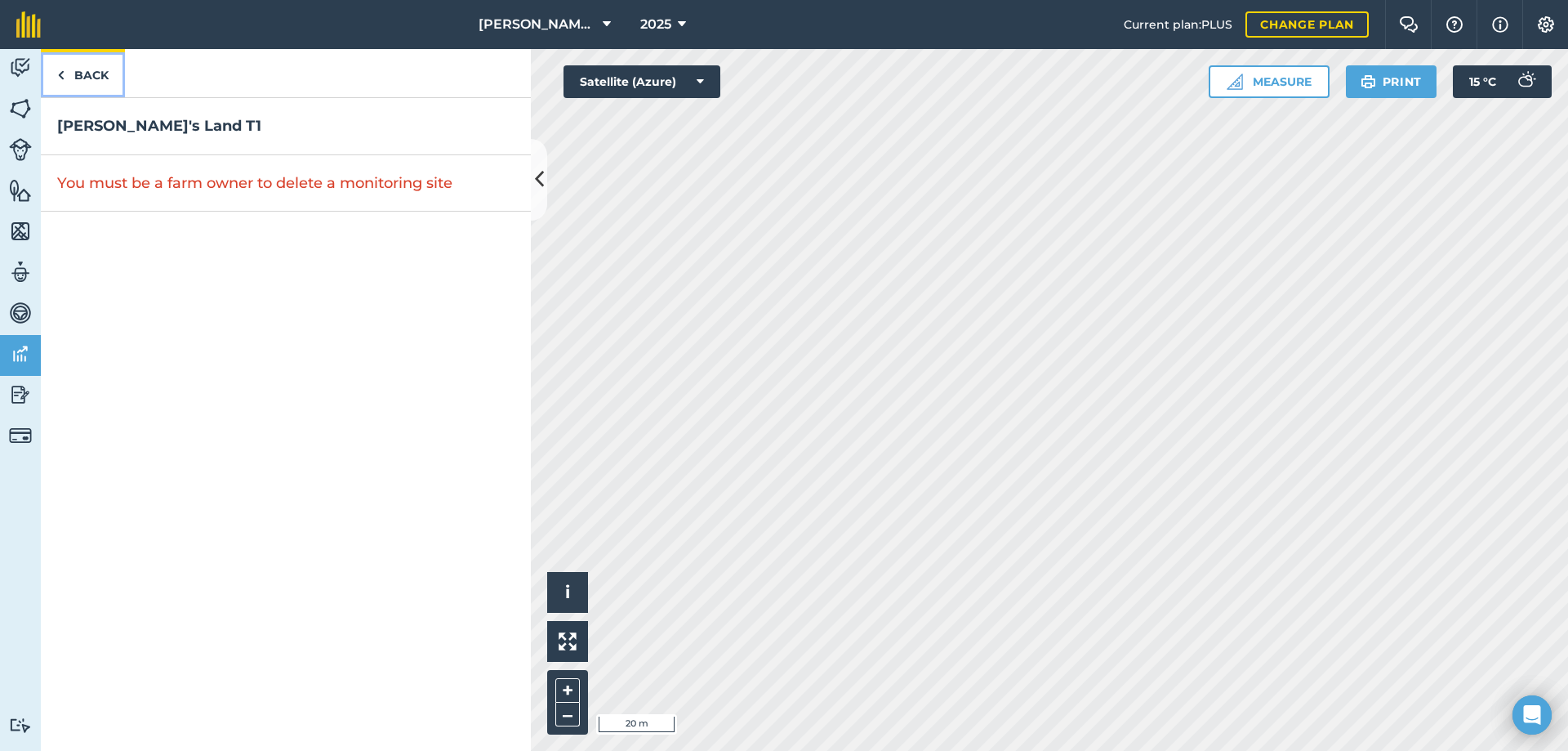
click at [81, 70] on link "Back" at bounding box center [82, 74] width 84 height 48
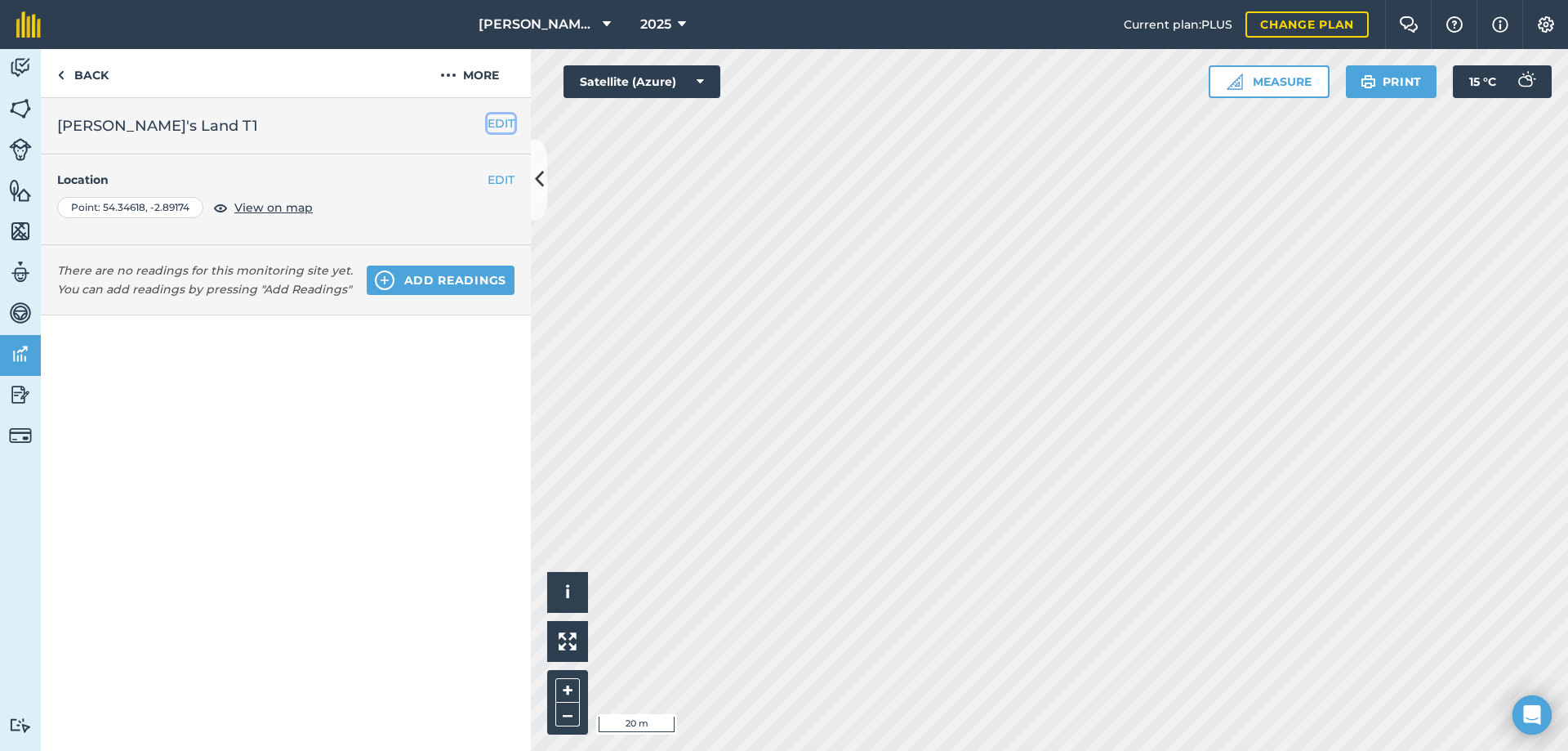
click at [496, 125] on button "EDIT" at bounding box center [501, 123] width 27 height 18
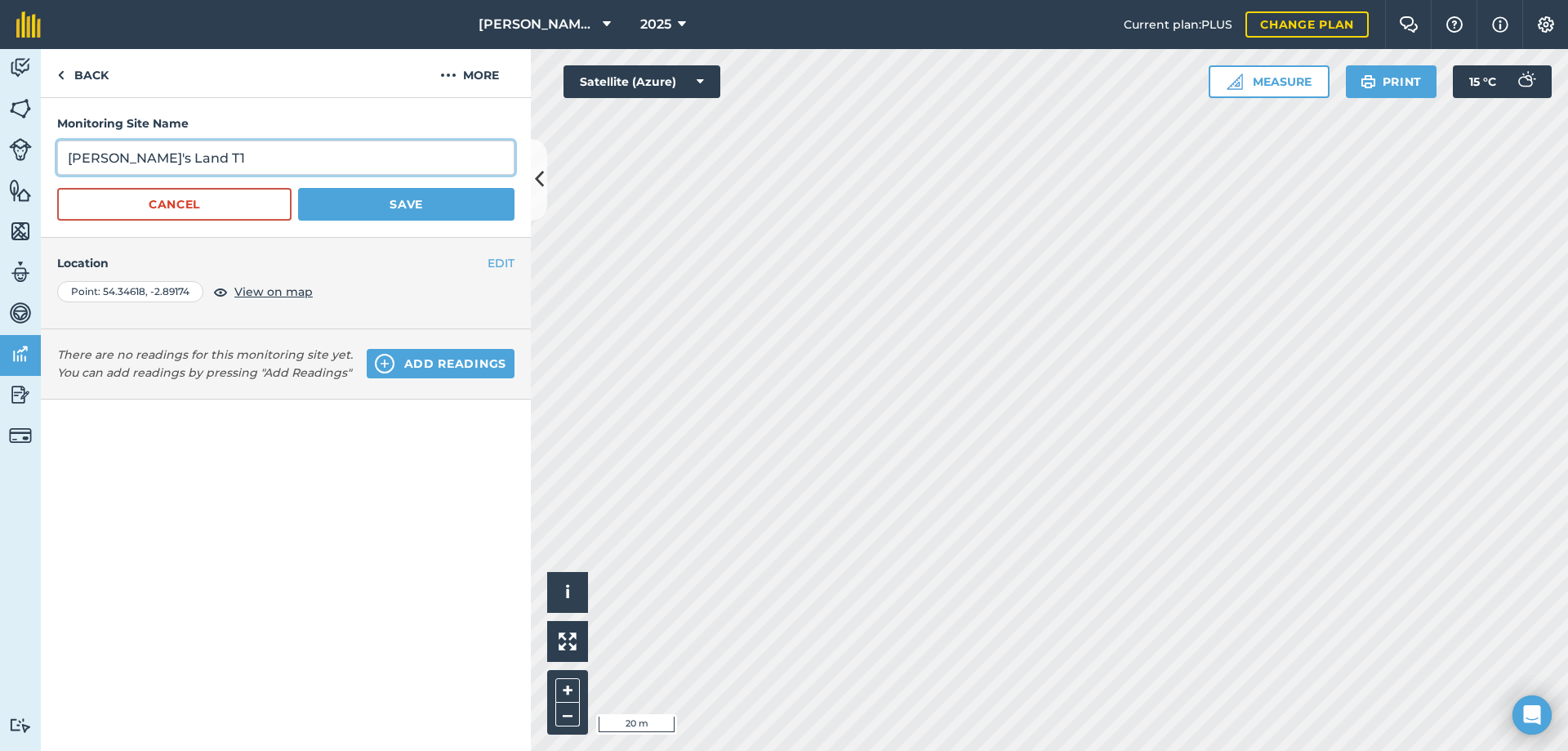
click at [179, 158] on input "[PERSON_NAME]'s Land T1" at bounding box center [286, 157] width 457 height 34
click at [154, 157] on input "[PERSON_NAME]'s Land T1 - Sue H test only, can't delete as not a farm owner!" at bounding box center [286, 157] width 457 height 34
type input "[PERSON_NAME]'s Land A1 - [PERSON_NAME] test only, can't delete as not a farm o…"
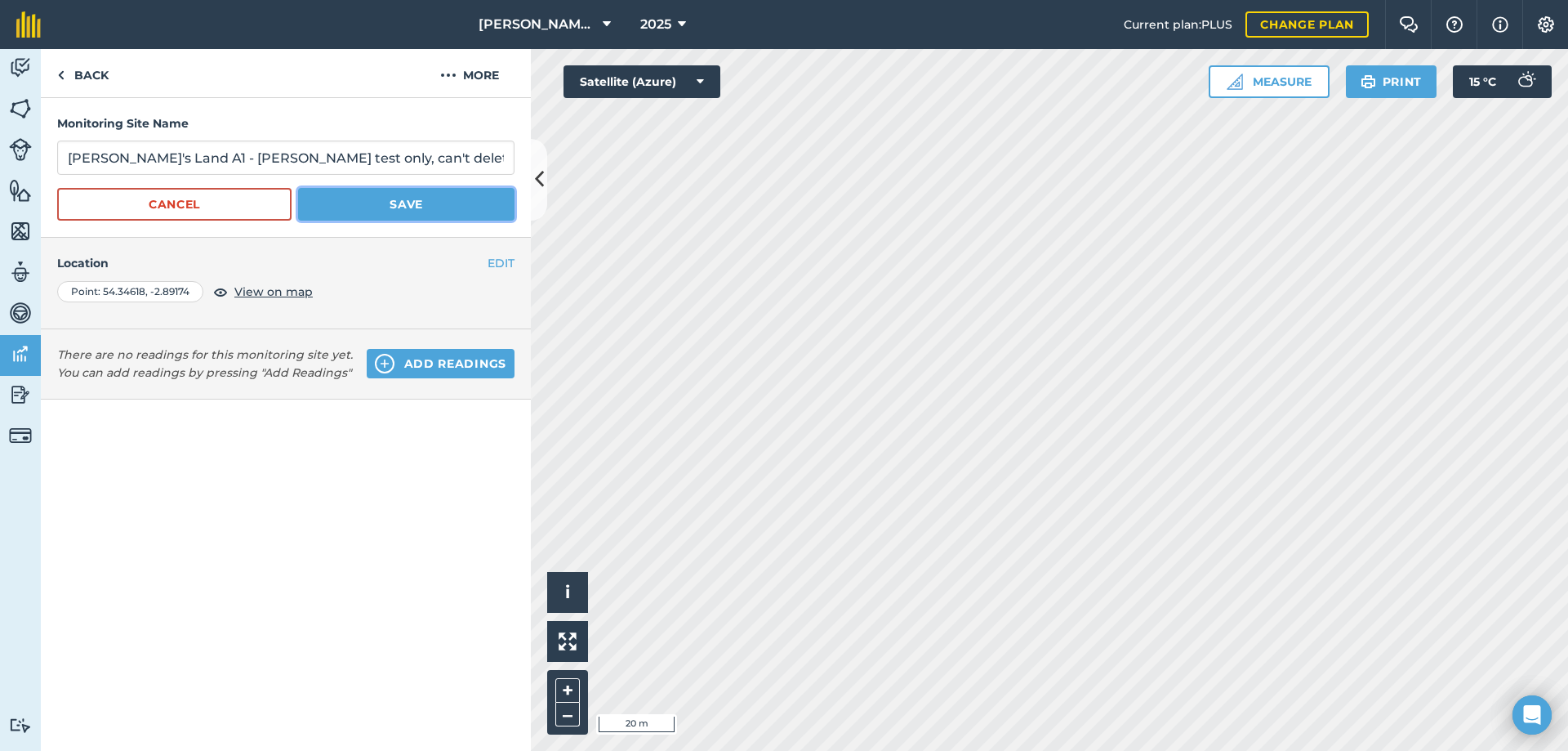
click at [335, 203] on button "Save" at bounding box center [406, 204] width 216 height 33
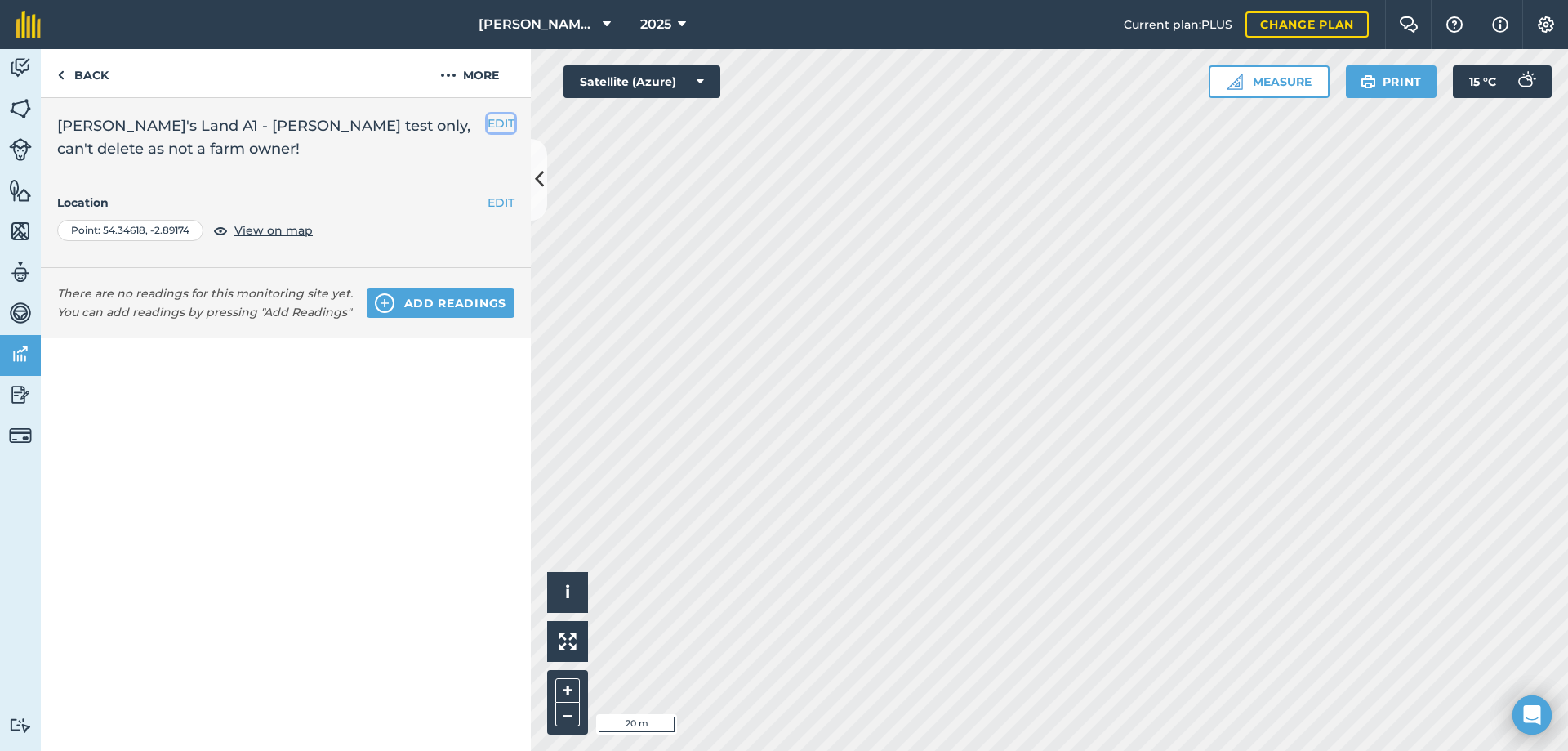
click at [493, 120] on button "EDIT" at bounding box center [501, 123] width 27 height 18
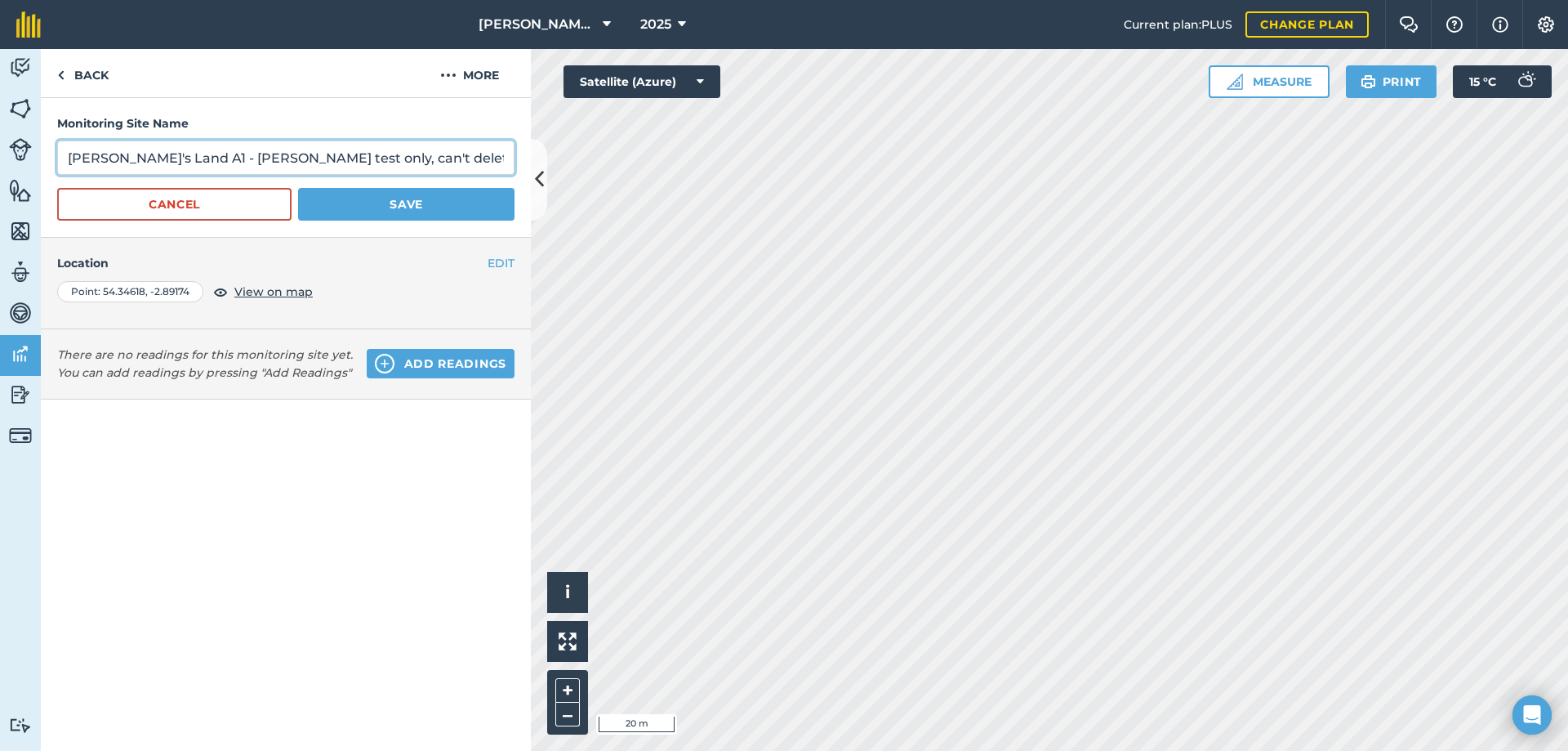
click at [216, 157] on input "[PERSON_NAME]'s Land A1 - [PERSON_NAME] test only, can't delete as not a farm o…" at bounding box center [286, 157] width 457 height 34
click at [242, 155] on input "[PERSON_NAME]'s Land A1 - [PERSON_NAME] test only, can't delete as not a farm o…" at bounding box center [286, 157] width 457 height 34
type input "[PERSON_NAME]'s Land A1 - [PERSON_NAME] test - can't delete as not a farm owner!"
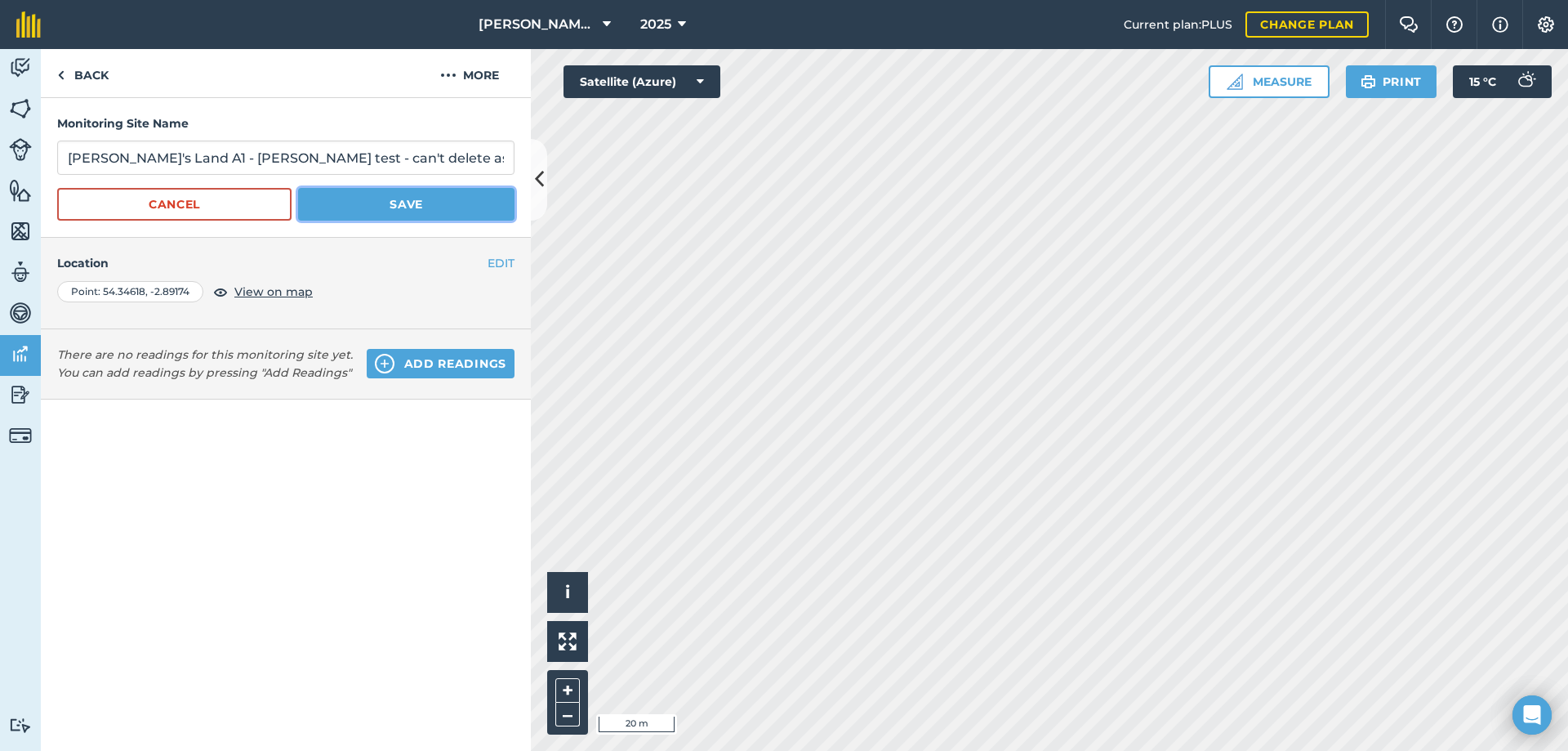
click at [349, 207] on button "Save" at bounding box center [406, 204] width 216 height 33
